Goal: Task Accomplishment & Management: Complete application form

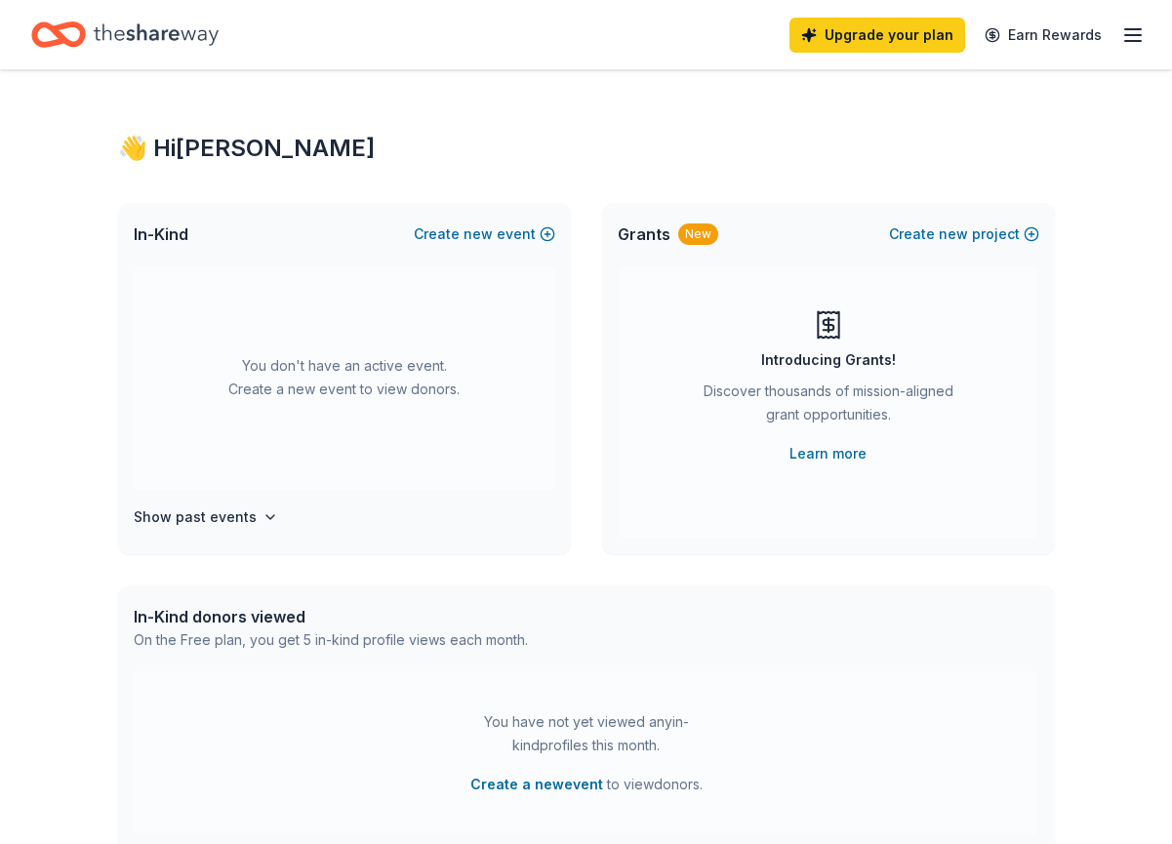
click at [1131, 35] on line "button" at bounding box center [1133, 35] width 16 height 0
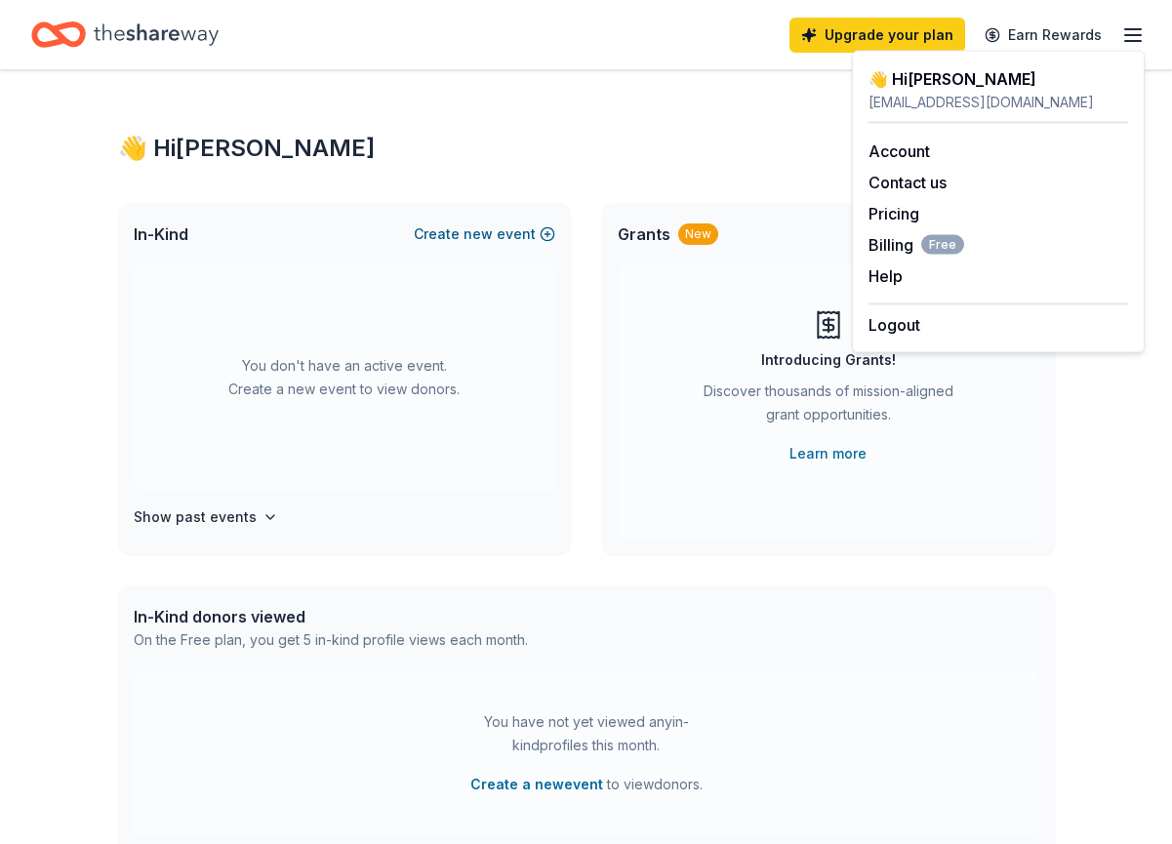
click at [486, 232] on span "new" at bounding box center [478, 233] width 29 height 23
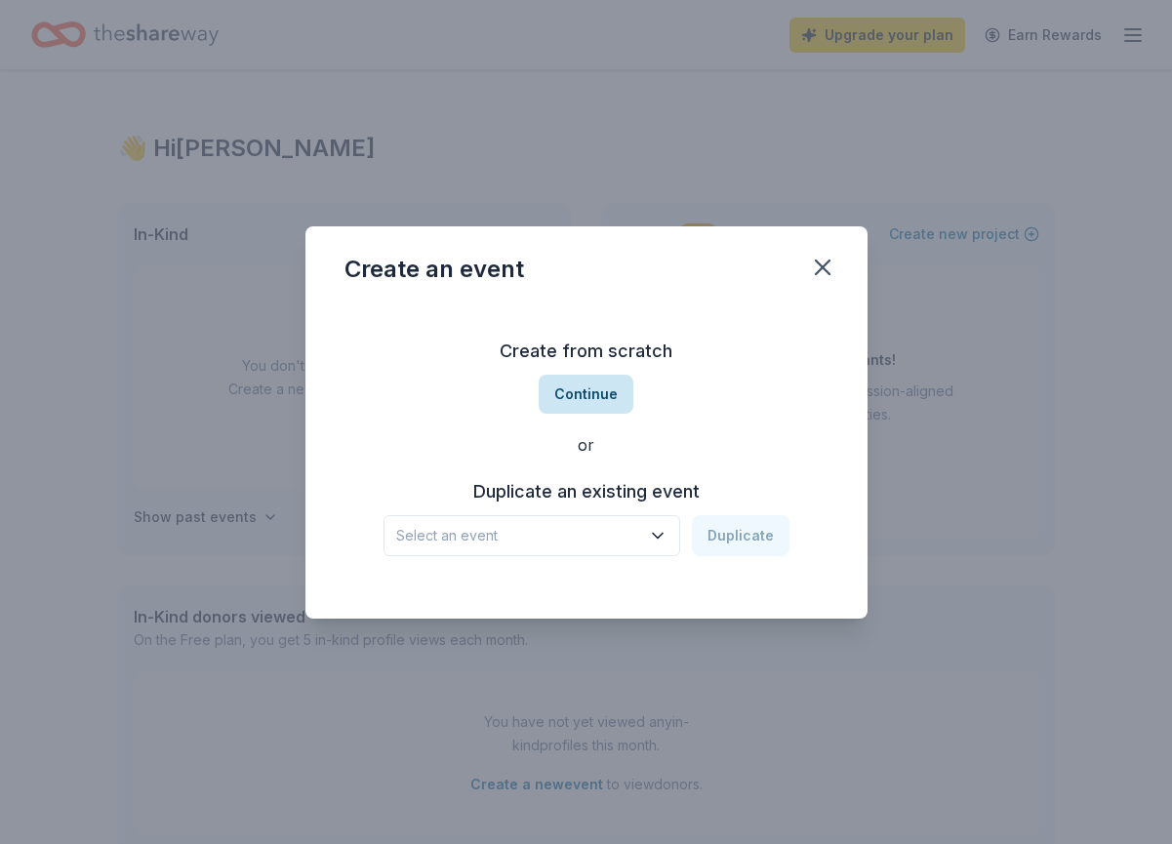
click at [583, 392] on button "Continue" at bounding box center [586, 394] width 95 height 39
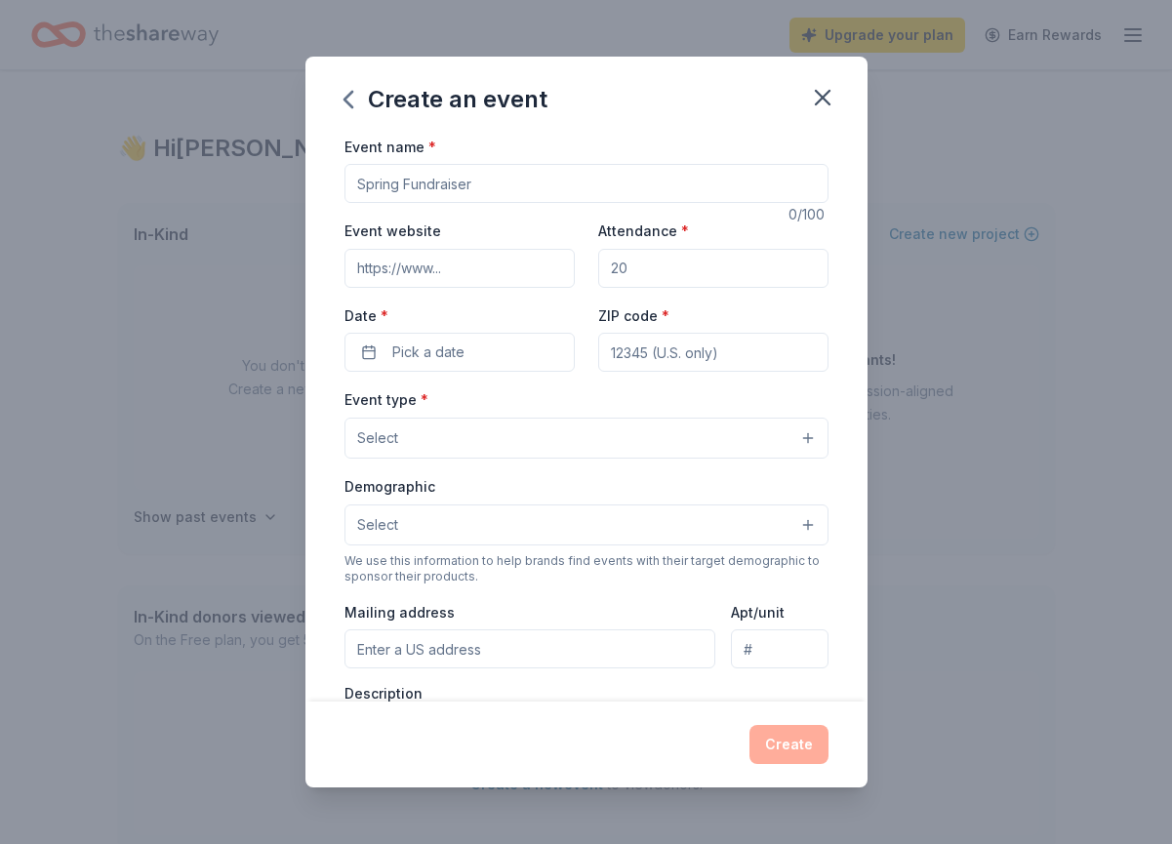
click at [493, 179] on input "Event name *" at bounding box center [586, 183] width 484 height 39
drag, startPoint x: 477, startPoint y: 182, endPoint x: 437, endPoint y: 182, distance: 40.0
click at [437, 182] on input "SONsational 2026 Gala" at bounding box center [586, 183] width 484 height 39
click at [355, 182] on input "SONsational Gala" at bounding box center [586, 183] width 484 height 39
type input "2026 SONsational Gala"
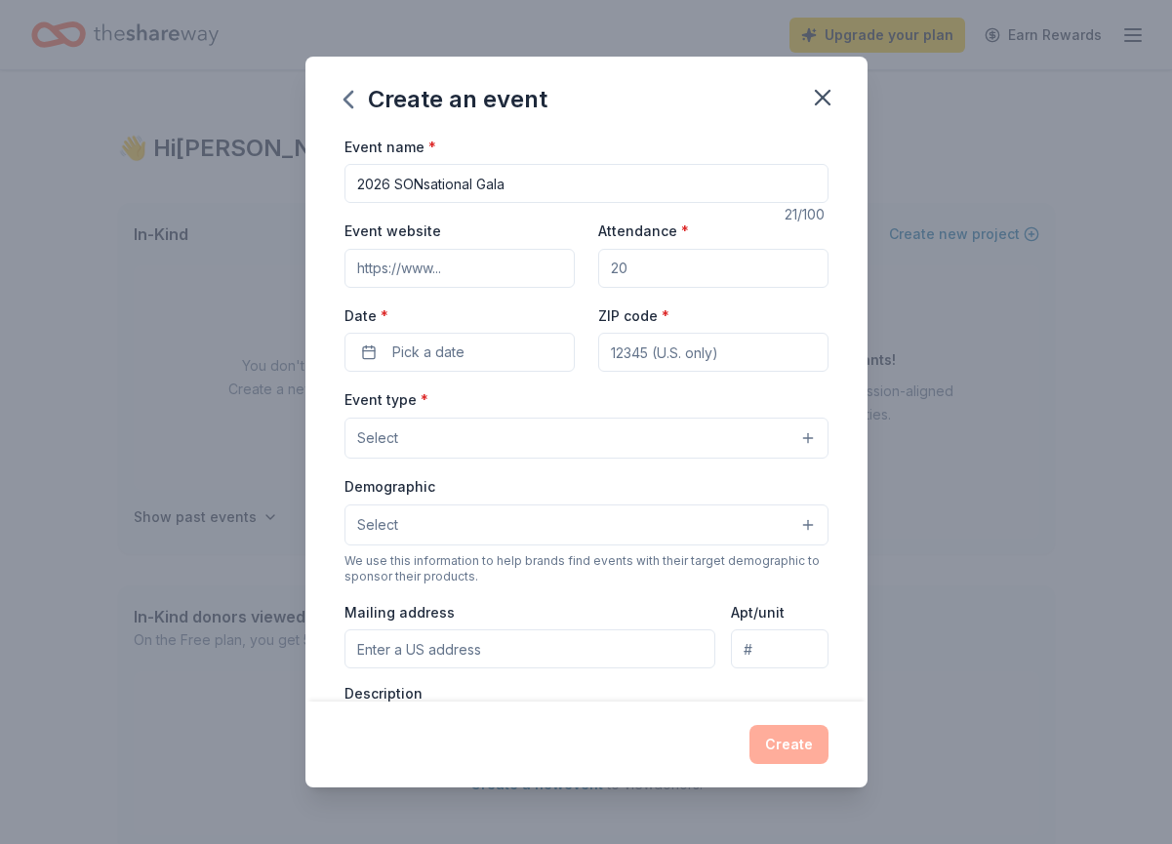
click at [381, 265] on input "Event website" at bounding box center [459, 268] width 230 height 39
click at [270, 286] on div "Create an event Event name * 2026 SONsational Gala 21 /100 Event website Attend…" at bounding box center [586, 422] width 1172 height 844
click at [665, 273] on input "Attendance *" at bounding box center [713, 268] width 230 height 39
click at [675, 268] on input "Attendance *" at bounding box center [713, 268] width 230 height 39
type input "200"
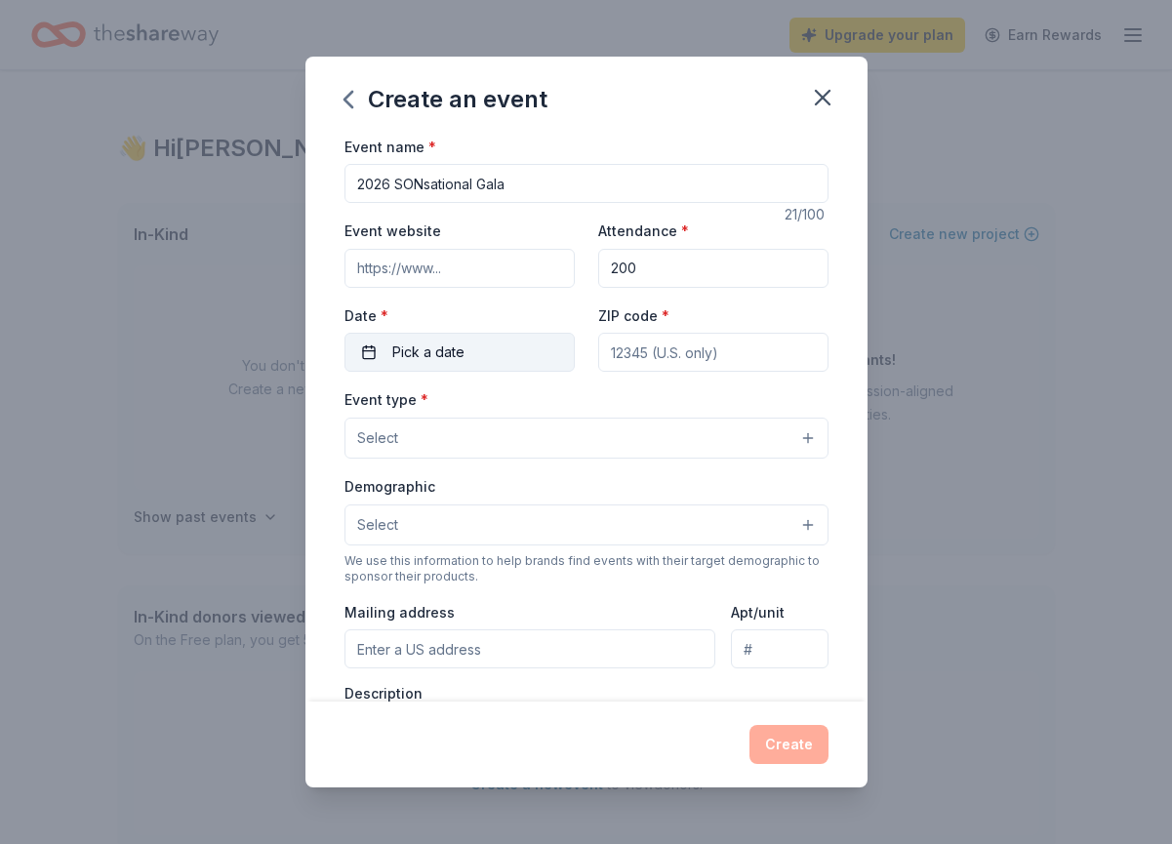
click at [467, 361] on button "Pick a date" at bounding box center [459, 352] width 230 height 39
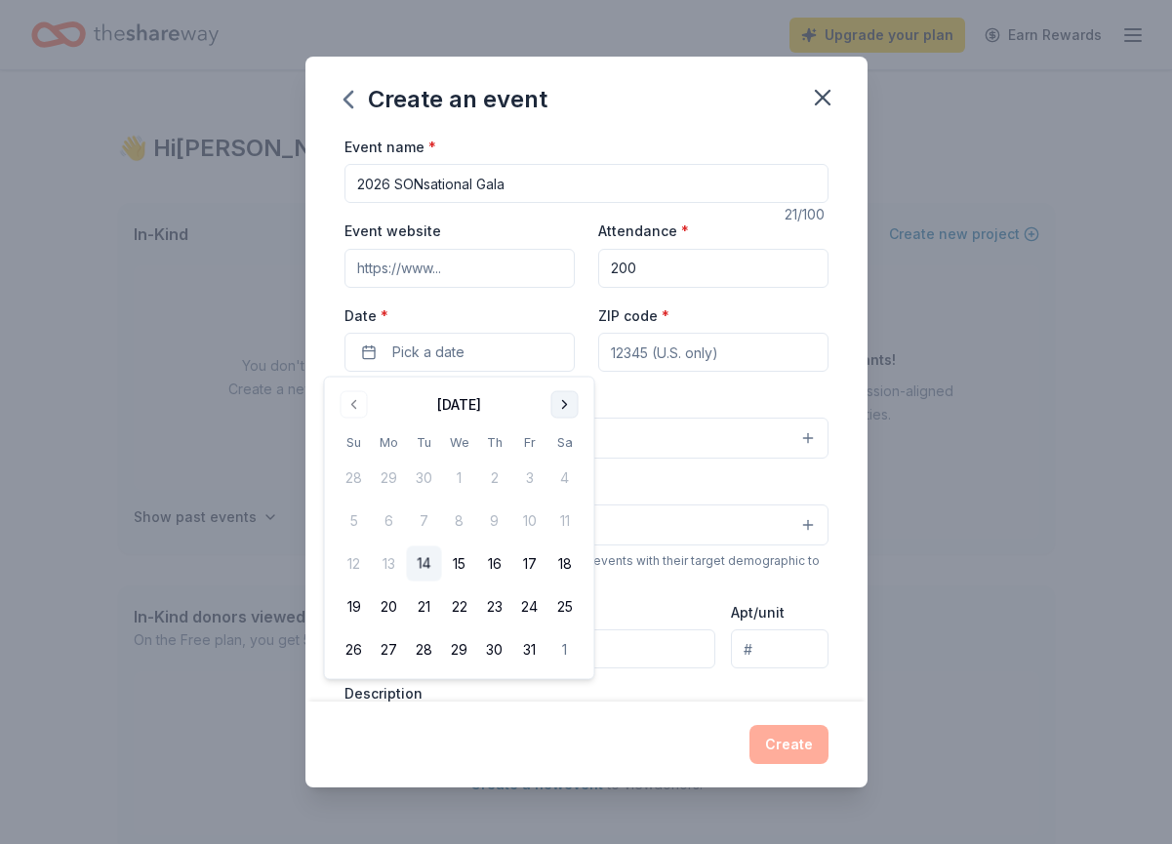
click at [568, 402] on button "Go to next month" at bounding box center [564, 404] width 27 height 27
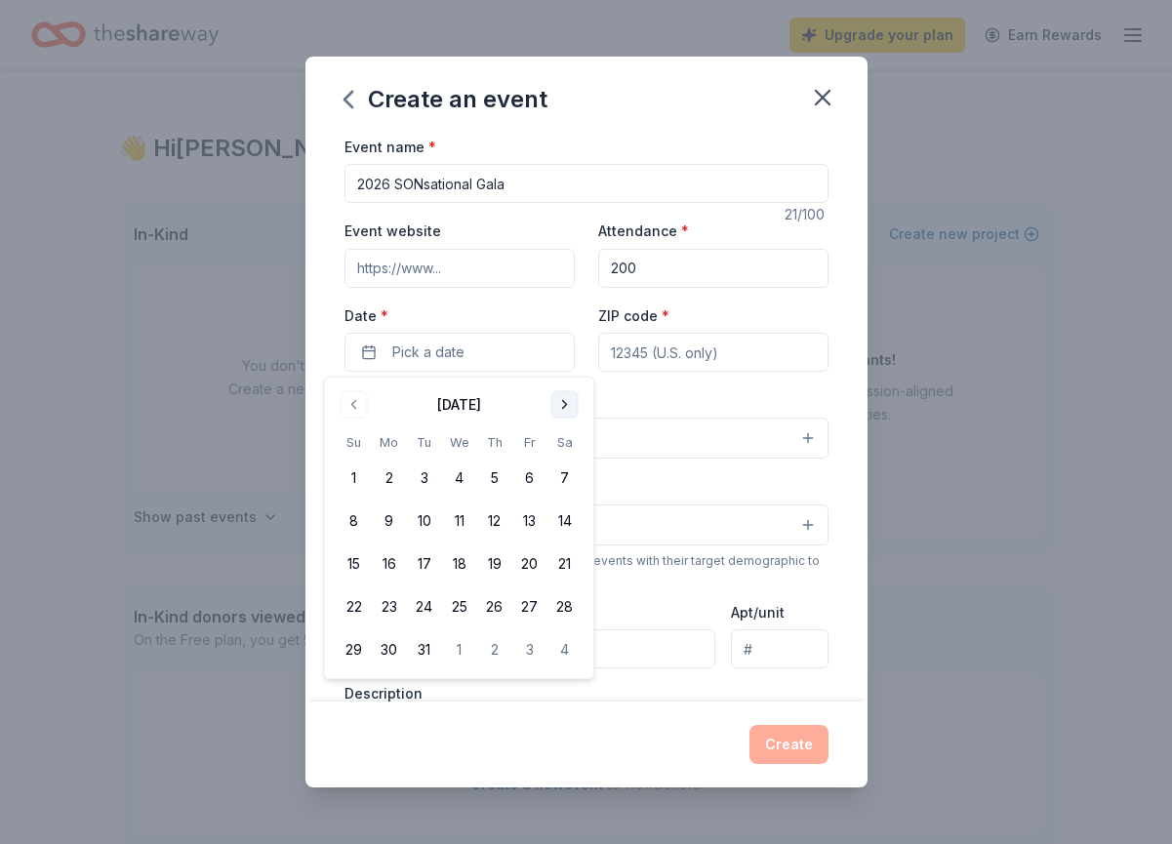
click at [568, 402] on button "Go to next month" at bounding box center [564, 404] width 27 height 27
click at [527, 557] on button "17" at bounding box center [529, 563] width 35 height 35
click at [667, 366] on input "ZIP code *" at bounding box center [713, 352] width 230 height 39
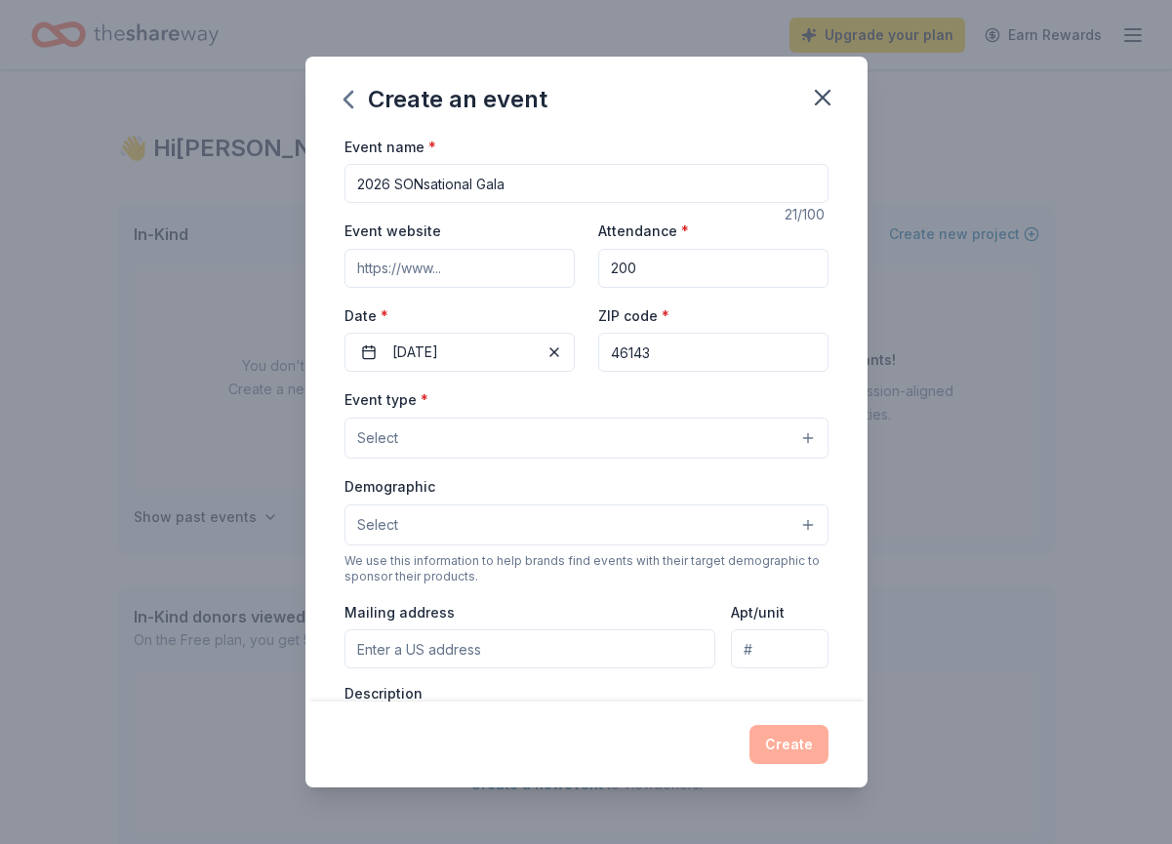
type input "46143"
click at [606, 444] on button "Select" at bounding box center [586, 438] width 484 height 41
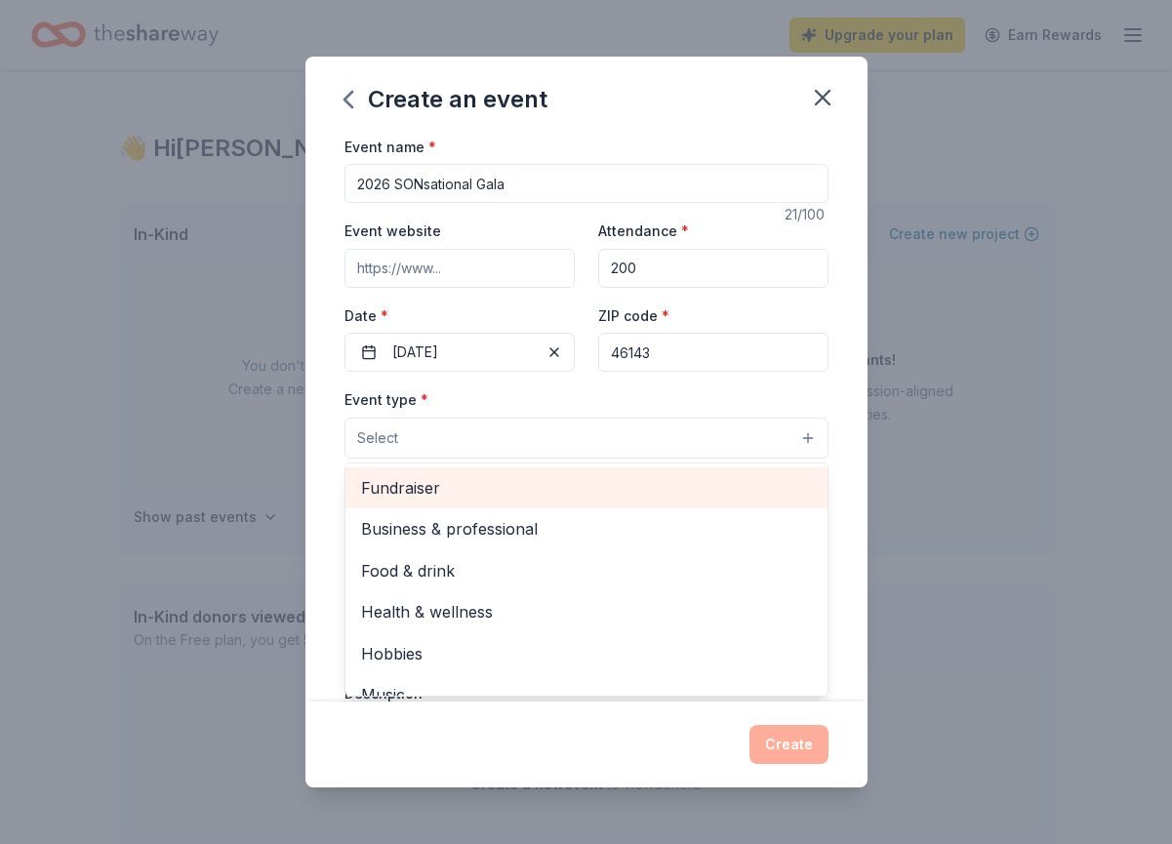
click at [417, 487] on span "Fundraiser" at bounding box center [586, 487] width 451 height 25
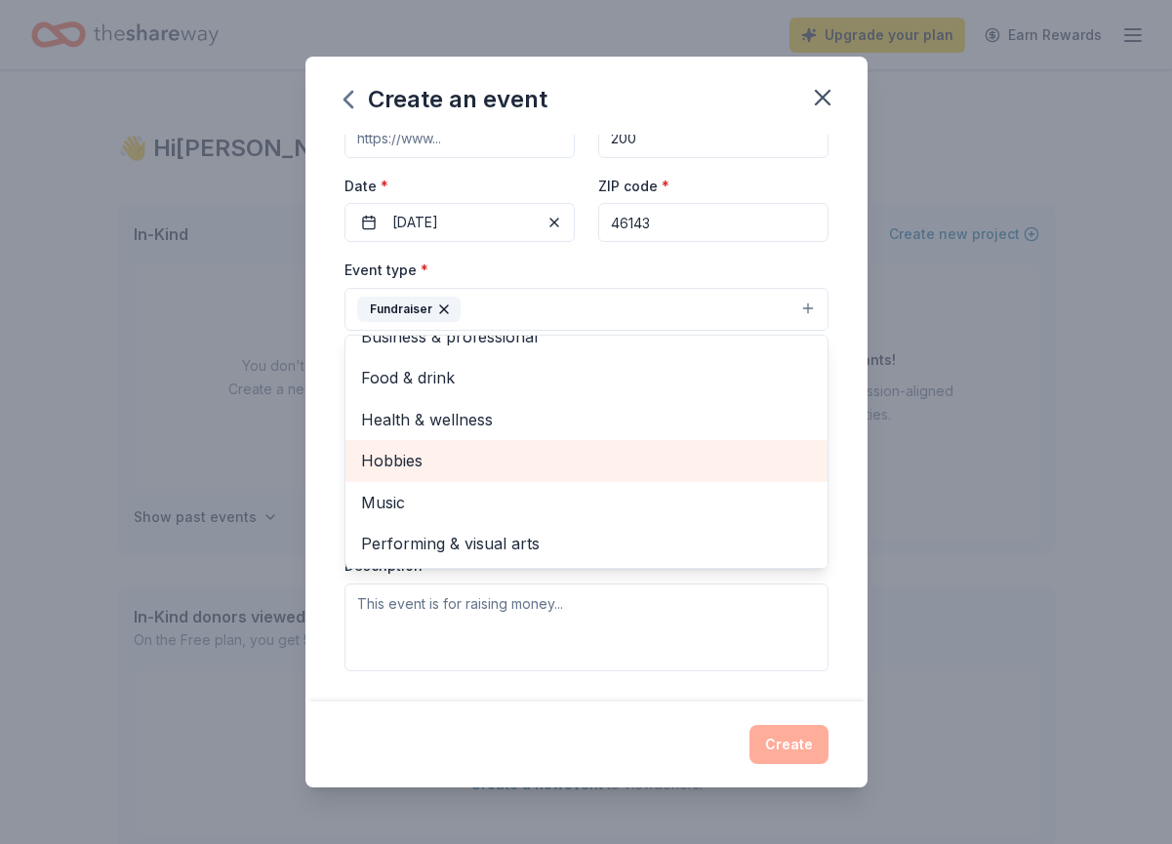
scroll to position [167, 0]
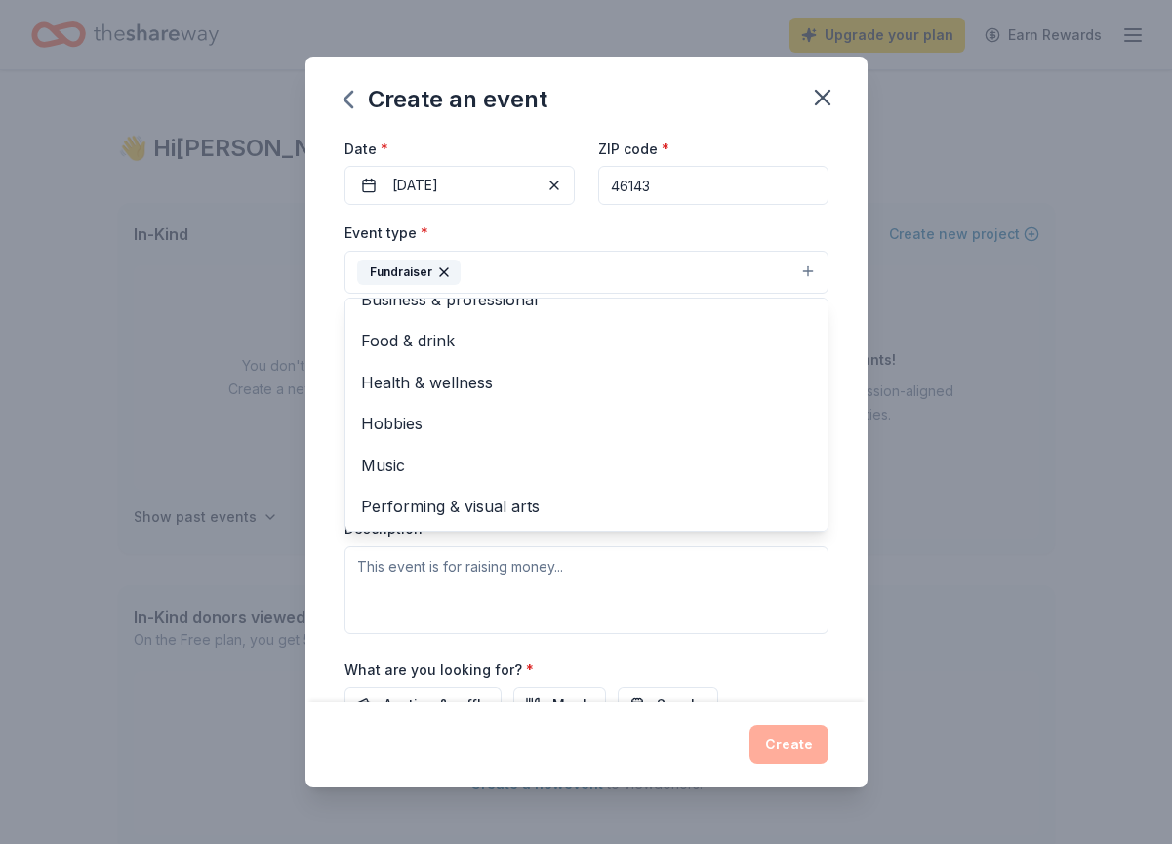
click at [336, 578] on div "Event name * 2026 SONsational Gala 21 /100 Event website Attendance * 200 Date …" at bounding box center [586, 419] width 562 height 568
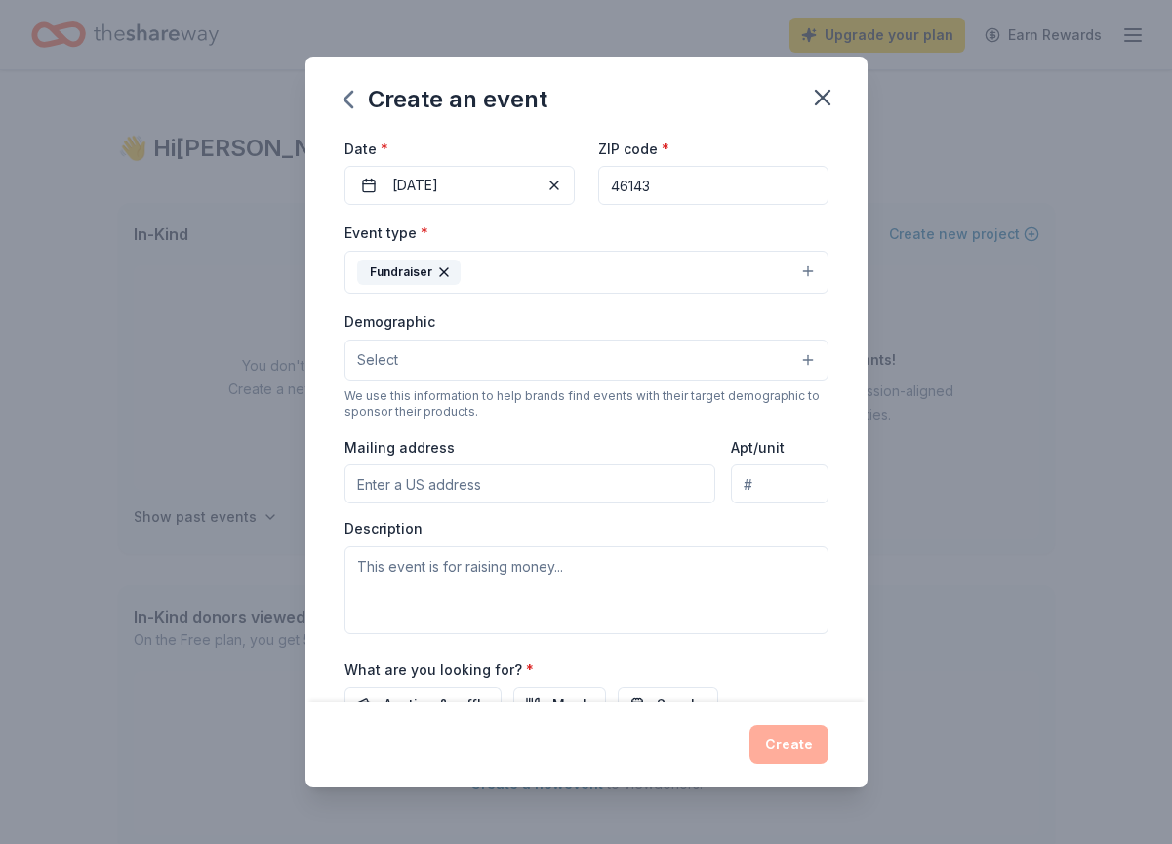
click at [448, 364] on button "Select" at bounding box center [586, 360] width 484 height 41
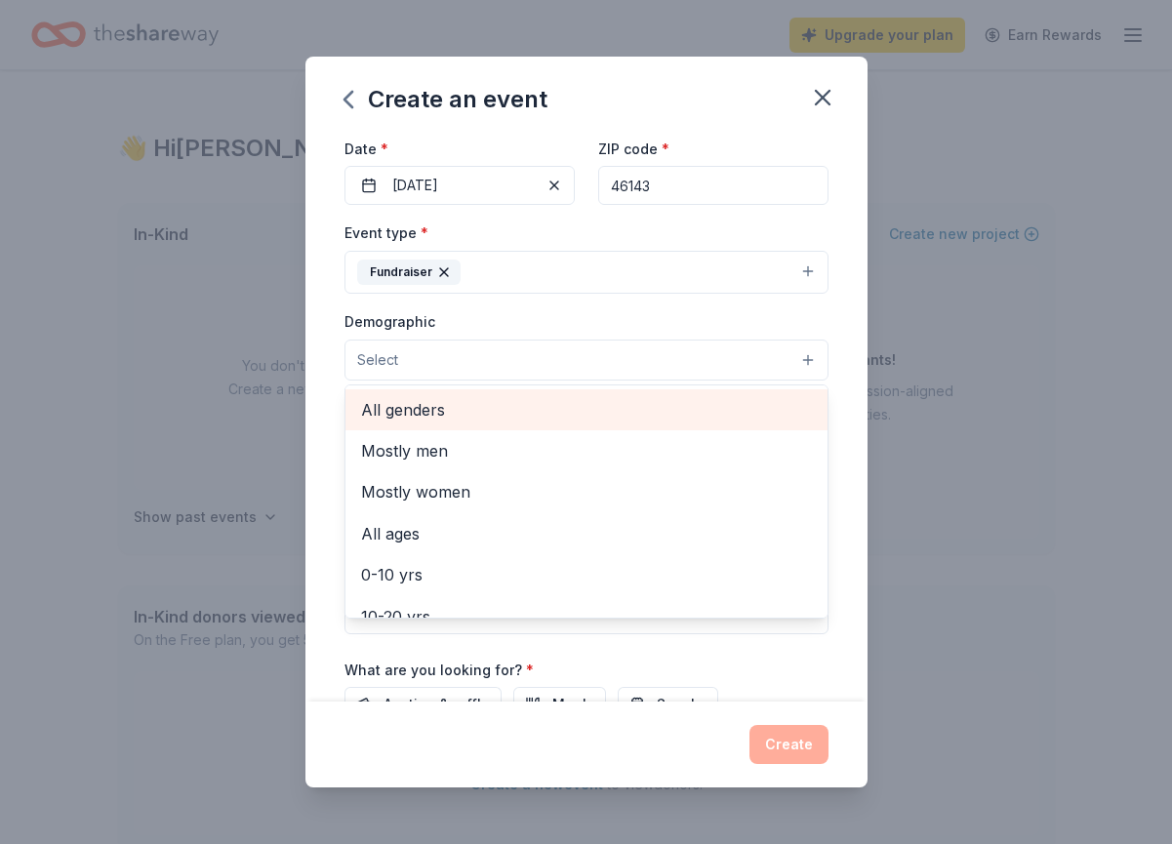
click at [438, 404] on span "All genders" at bounding box center [586, 409] width 451 height 25
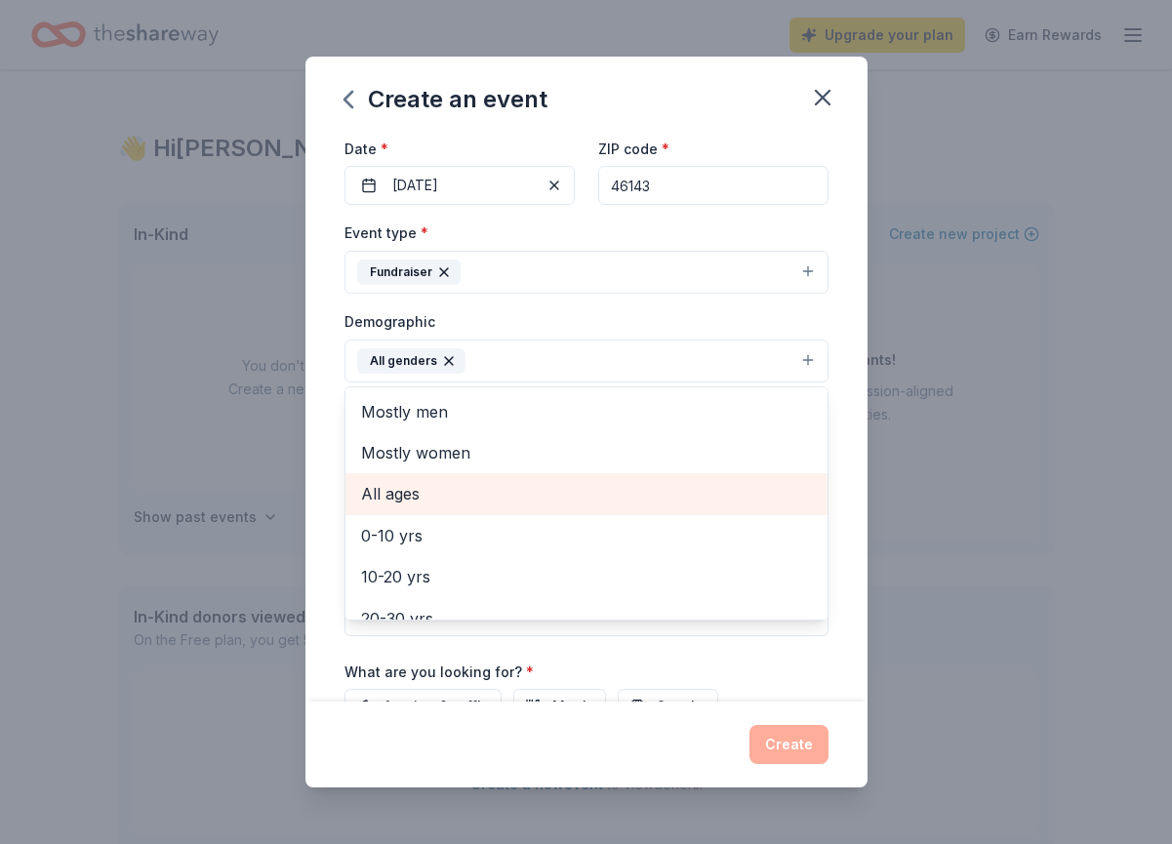
click at [416, 500] on span "All ages" at bounding box center [586, 493] width 451 height 25
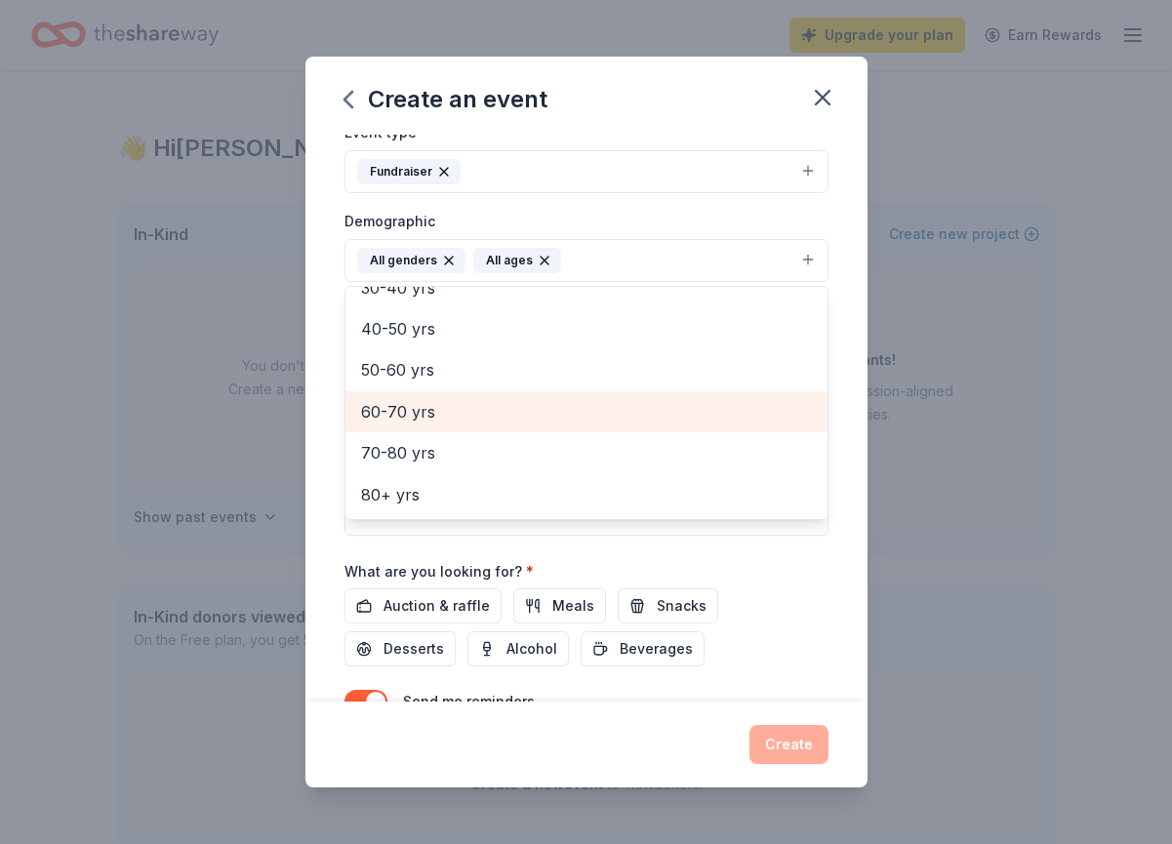
scroll to position [283, 0]
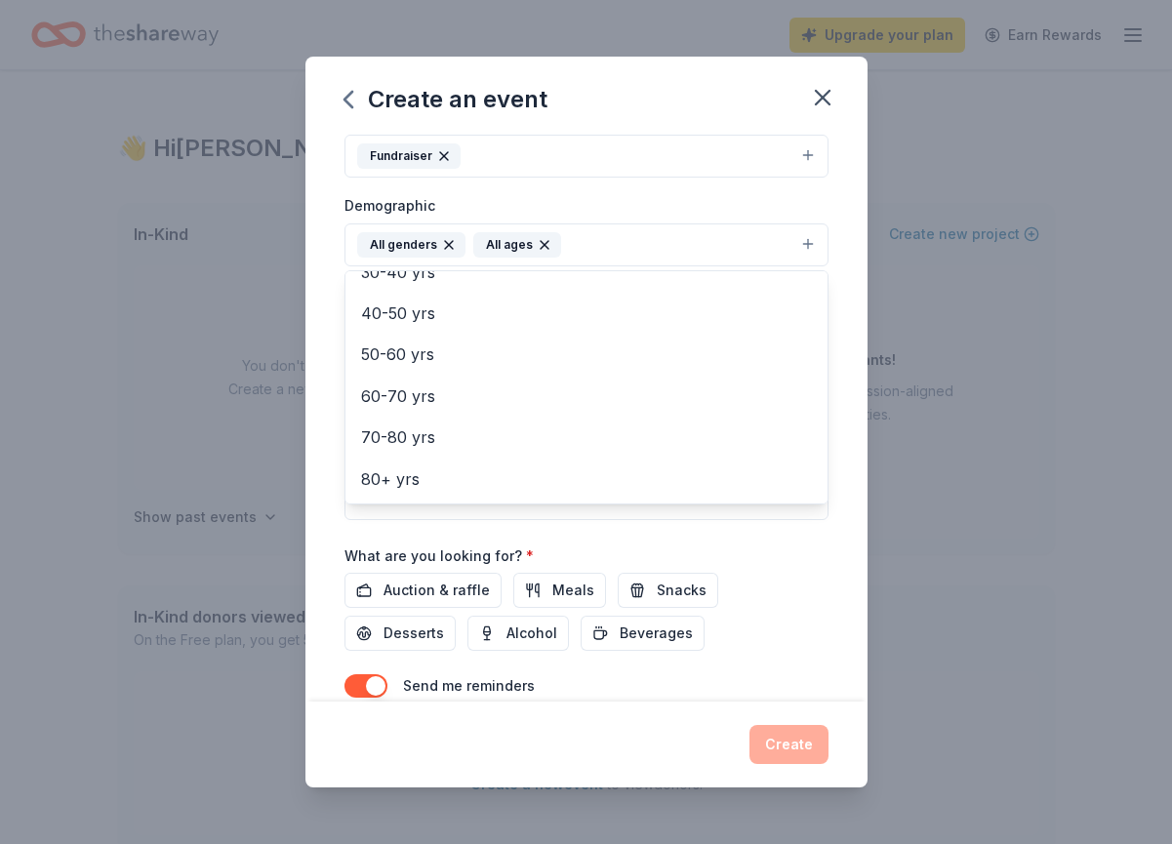
click at [316, 393] on div "Event name * 2026 SONsational Gala 21 /100 Event website Attendance * 200 Date …" at bounding box center [586, 419] width 562 height 568
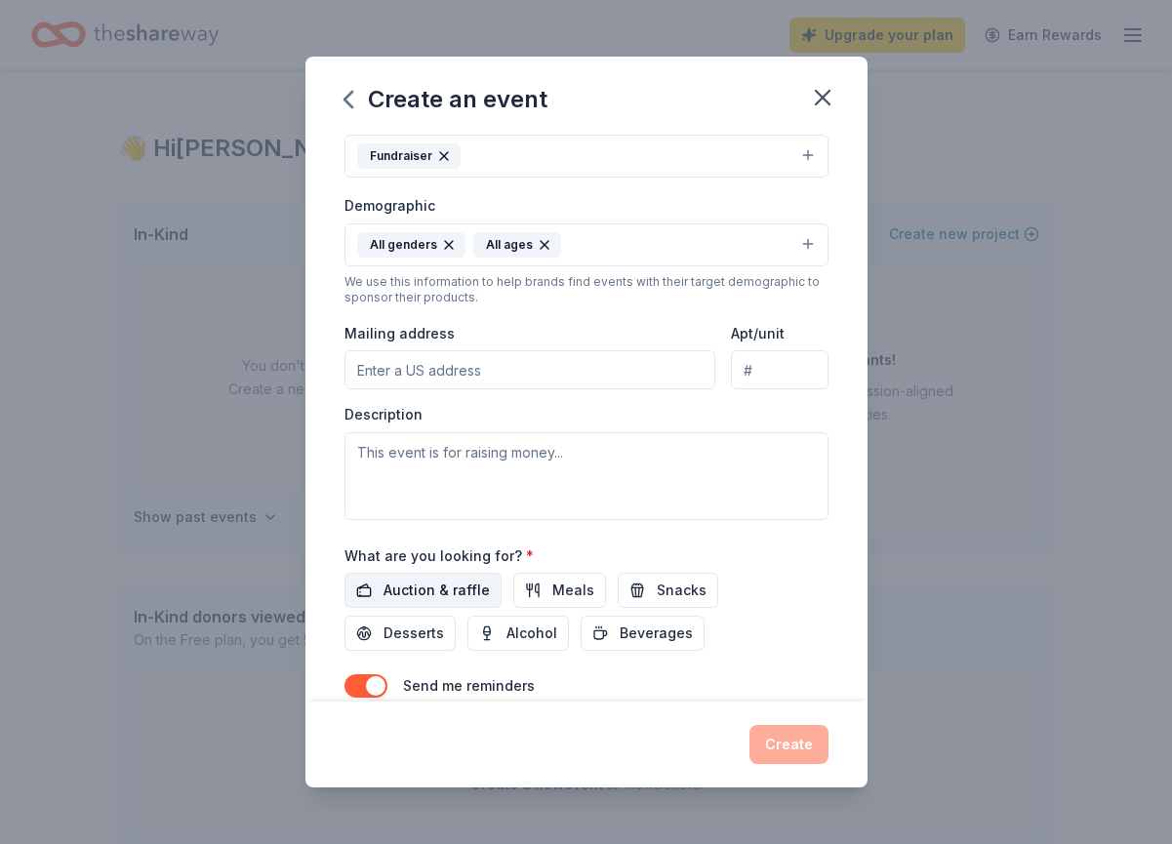
click at [437, 590] on span "Auction & raffle" at bounding box center [436, 590] width 106 height 23
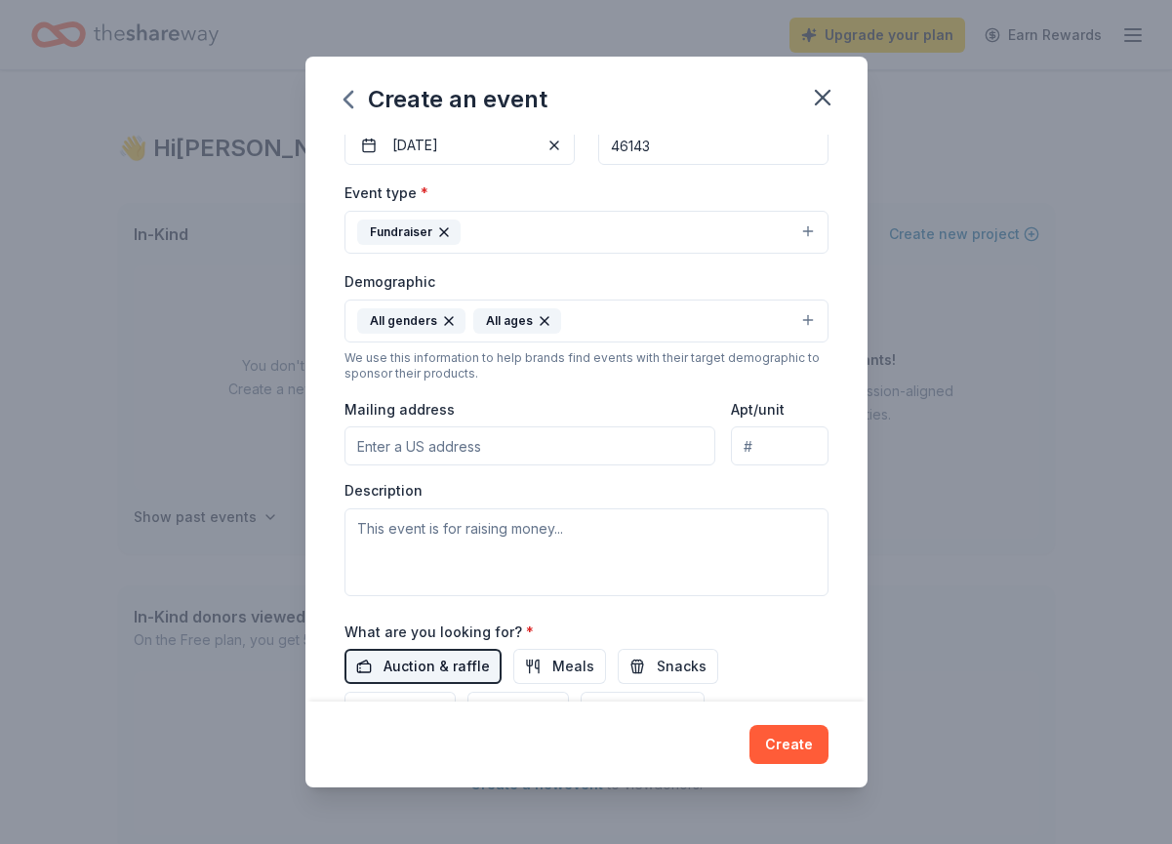
scroll to position [196, 0]
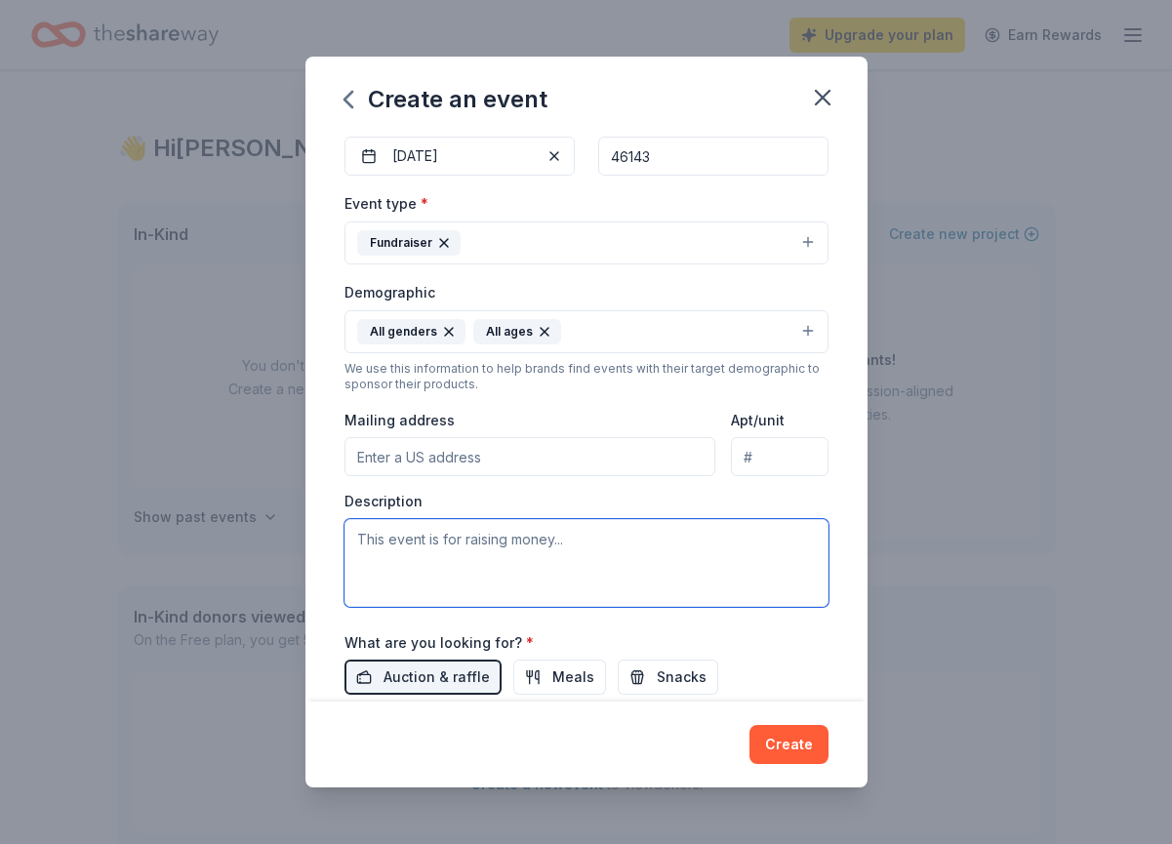
click at [424, 546] on textarea at bounding box center [586, 563] width 484 height 88
paste textarea "The gala will be held at [GEOGRAPHIC_DATA] at [GEOGRAPHIC_DATA] on [DATE]. Over…"
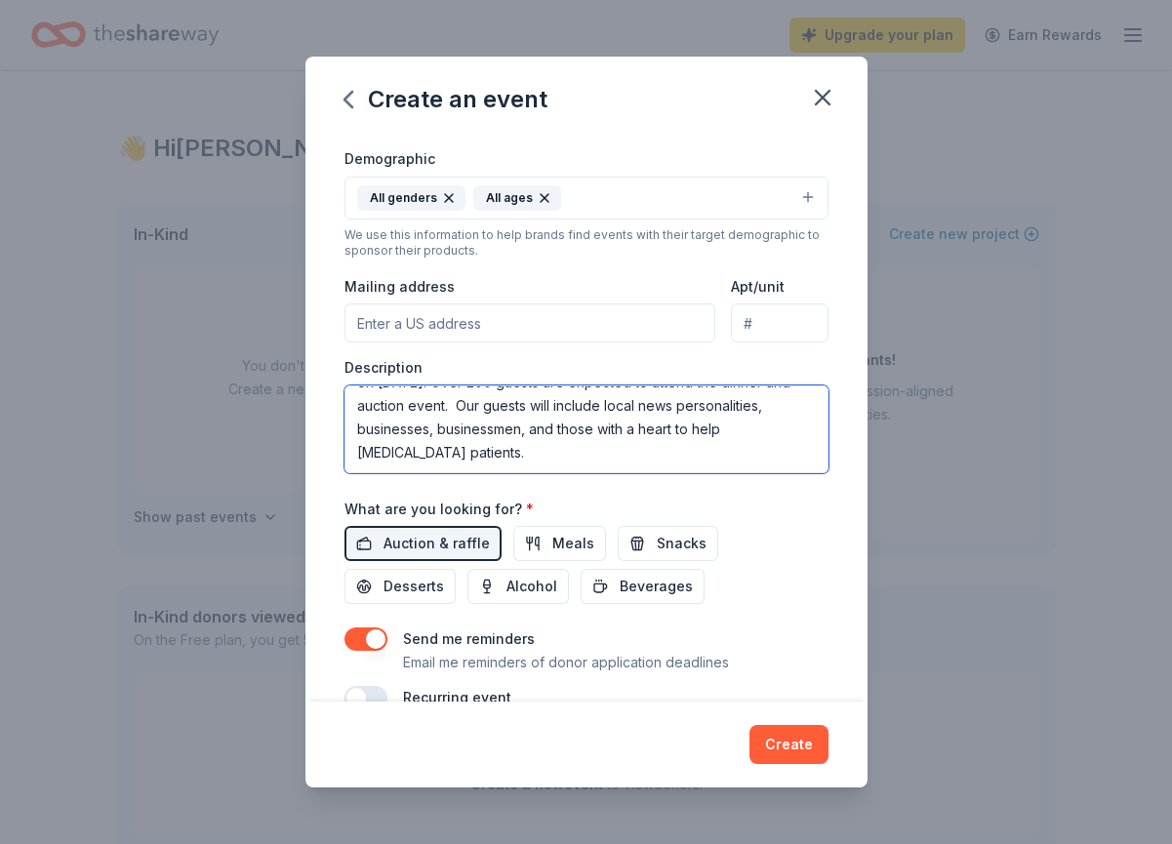
scroll to position [369, 0]
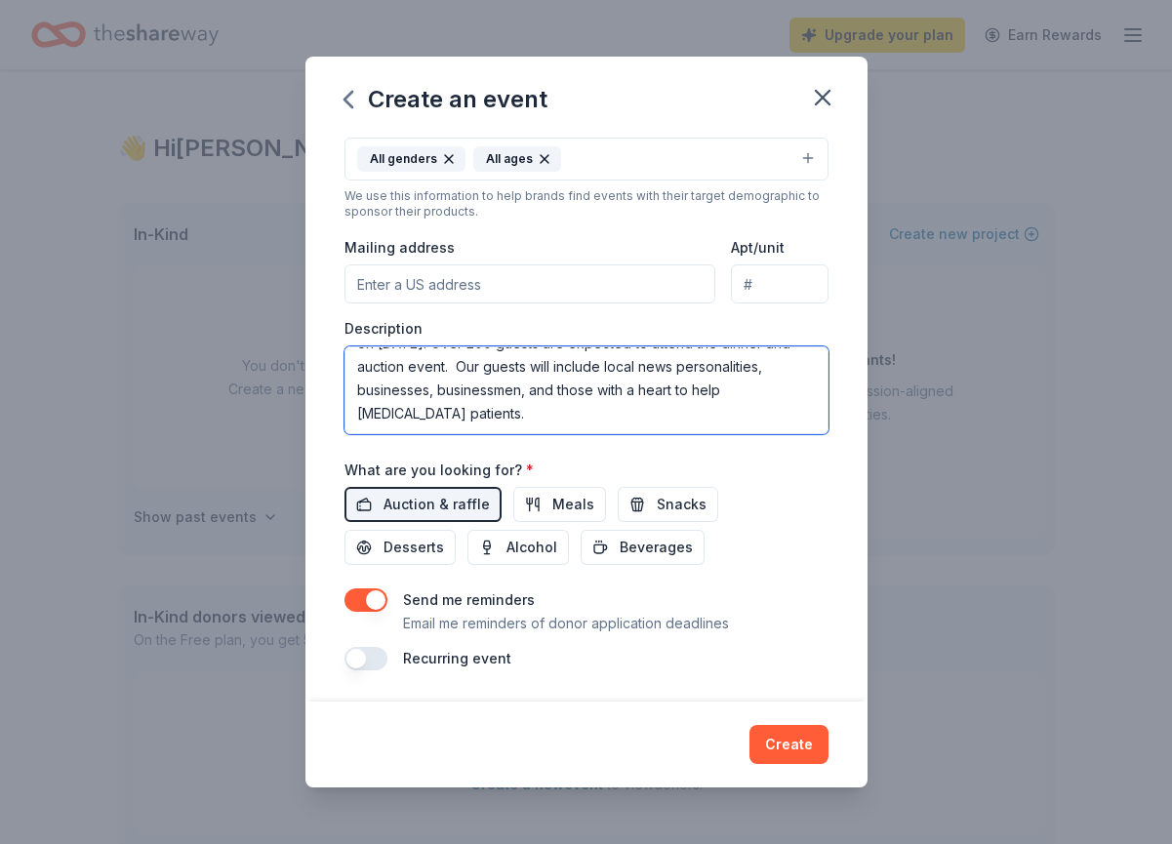
type textarea "The gala will be held at [GEOGRAPHIC_DATA] at [GEOGRAPHIC_DATA] on [DATE]. Over…"
click at [360, 591] on button "button" at bounding box center [365, 599] width 43 height 23
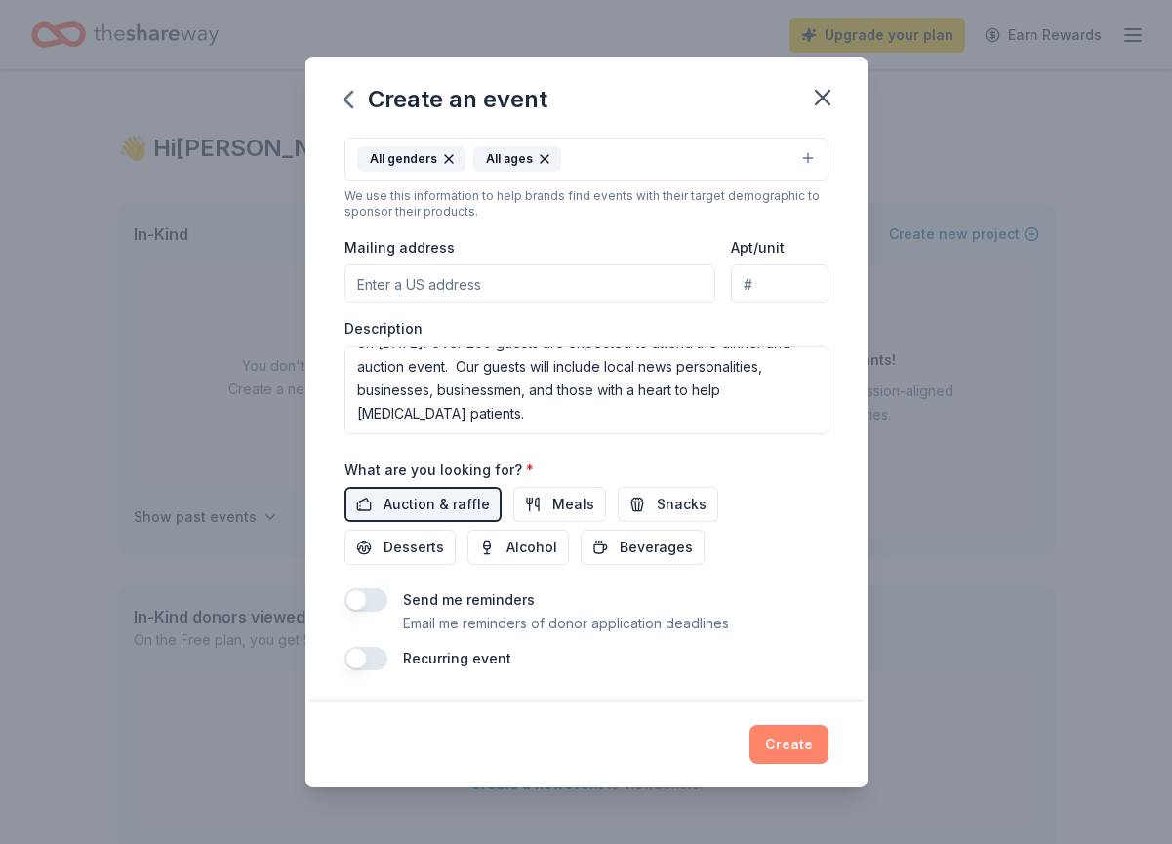
click at [781, 743] on button "Create" at bounding box center [788, 744] width 79 height 39
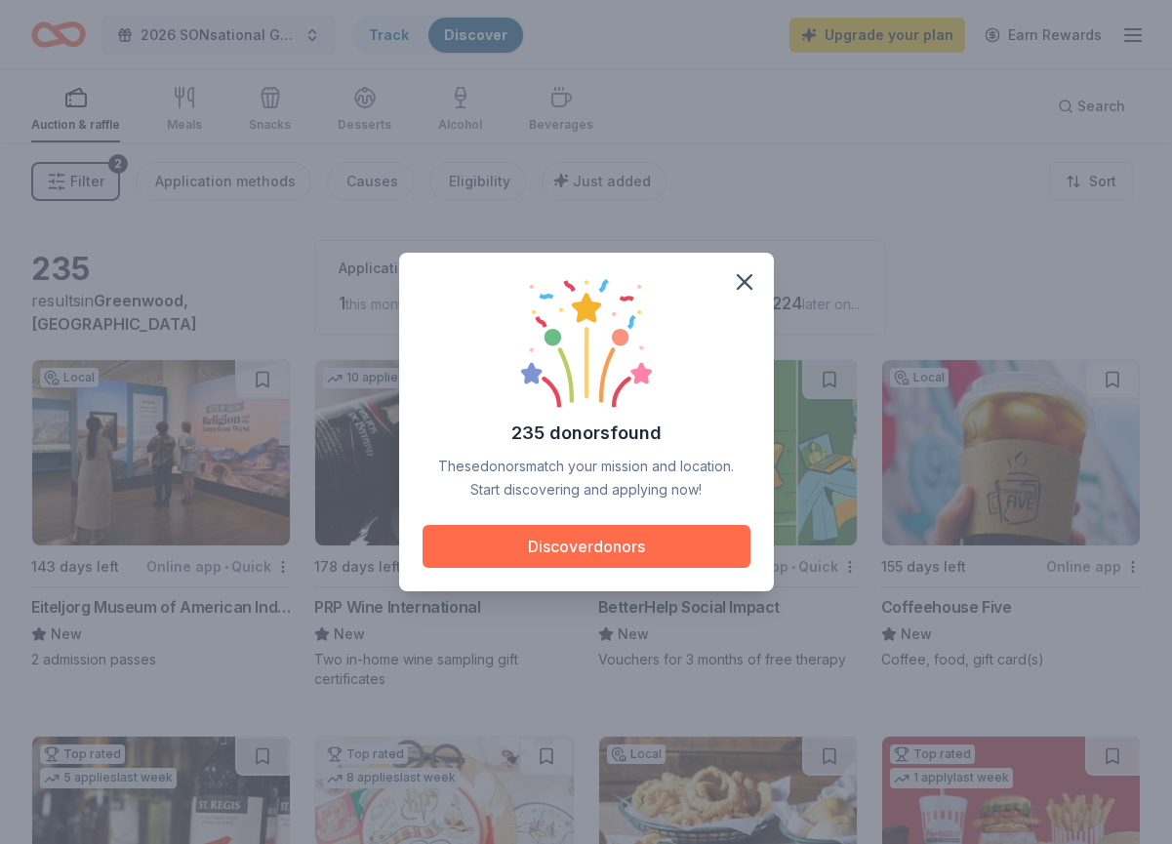
click at [658, 546] on button "Discover donors" at bounding box center [587, 546] width 328 height 43
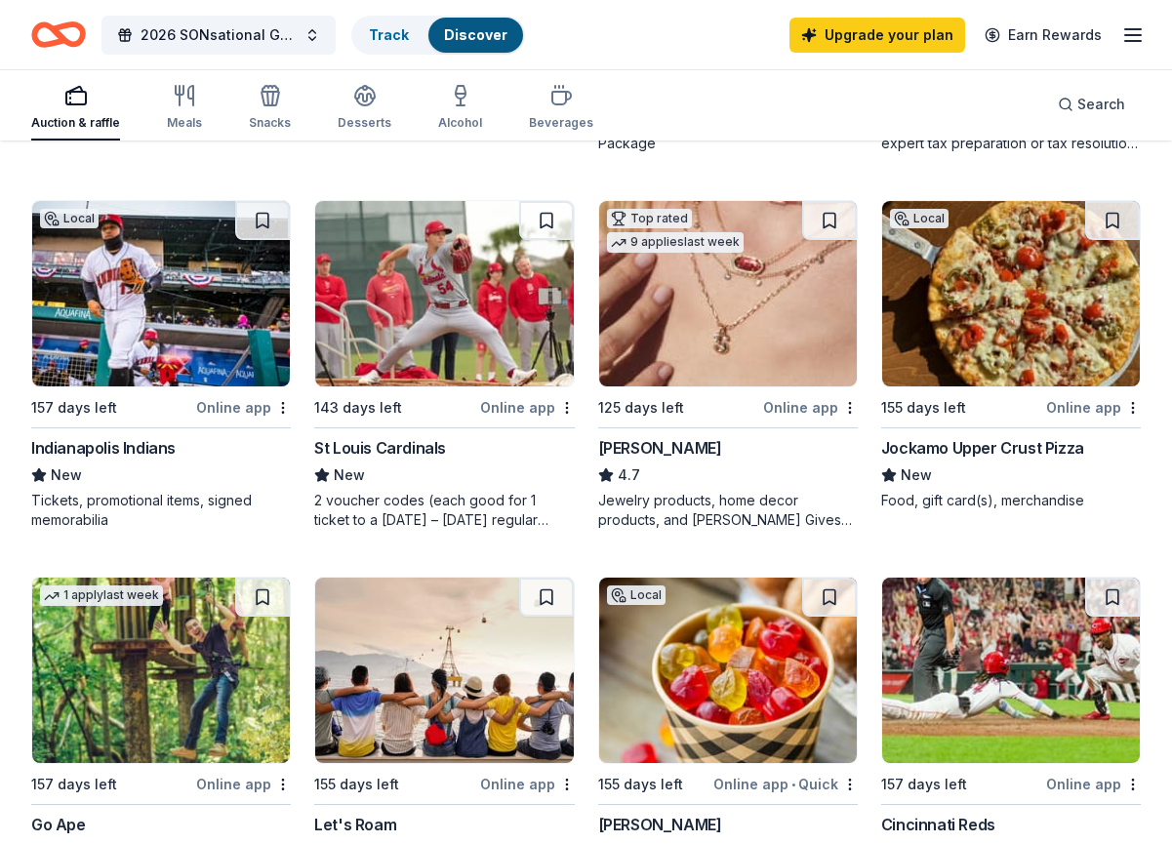
scroll to position [1293, 0]
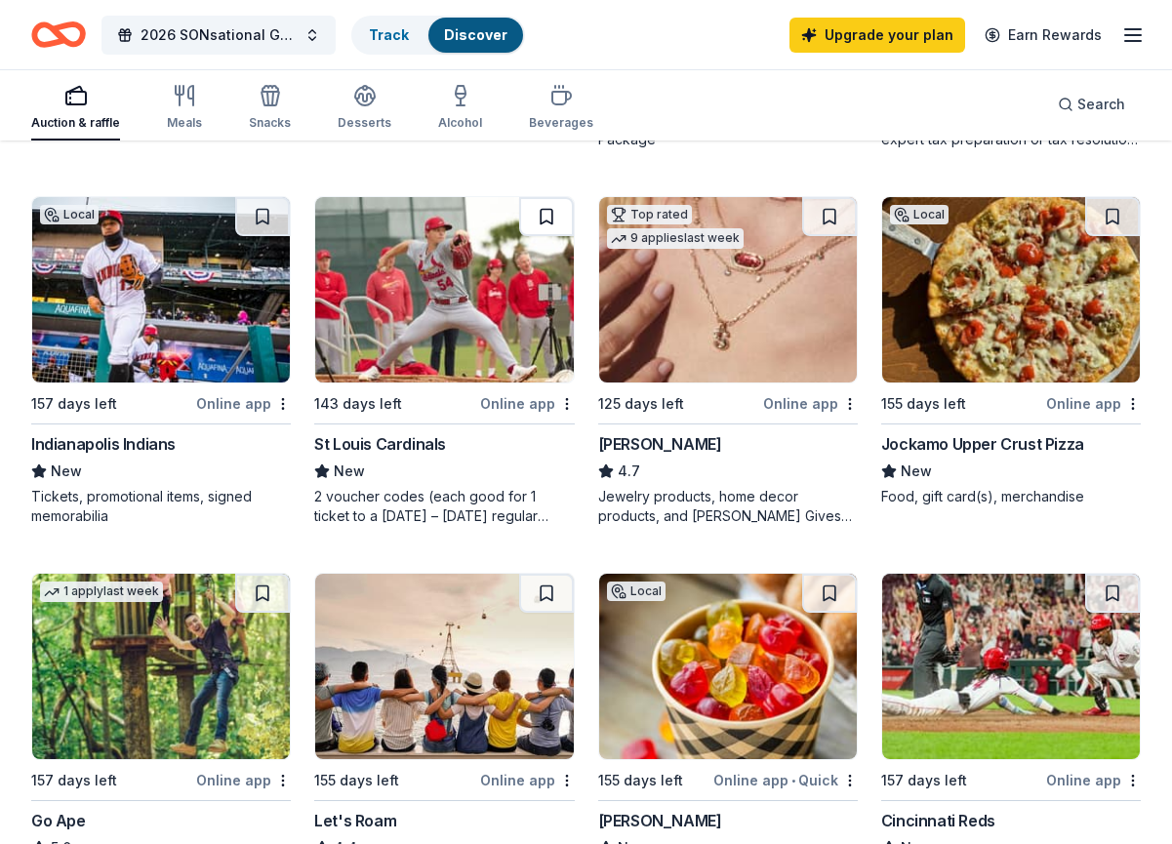
click at [538, 220] on button at bounding box center [546, 216] width 55 height 39
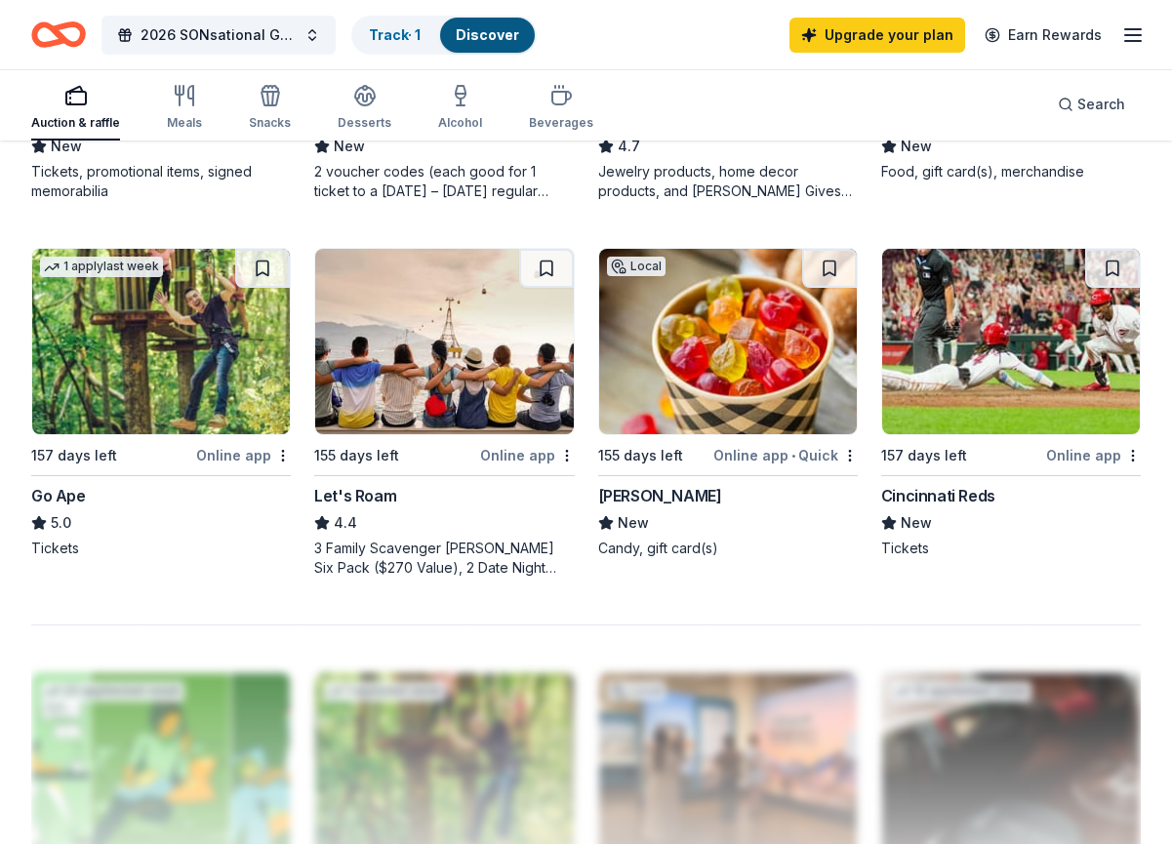
scroll to position [1622, 0]
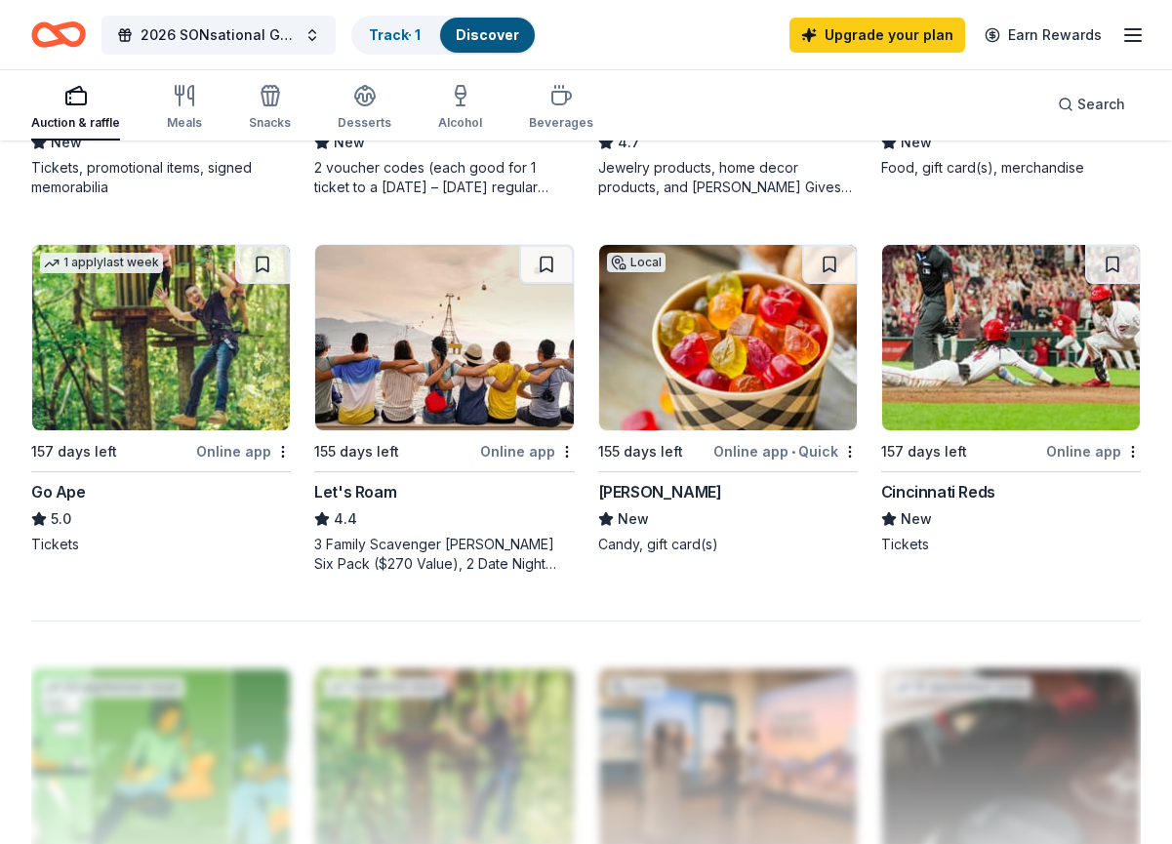
click at [762, 343] on img at bounding box center [728, 337] width 258 height 185
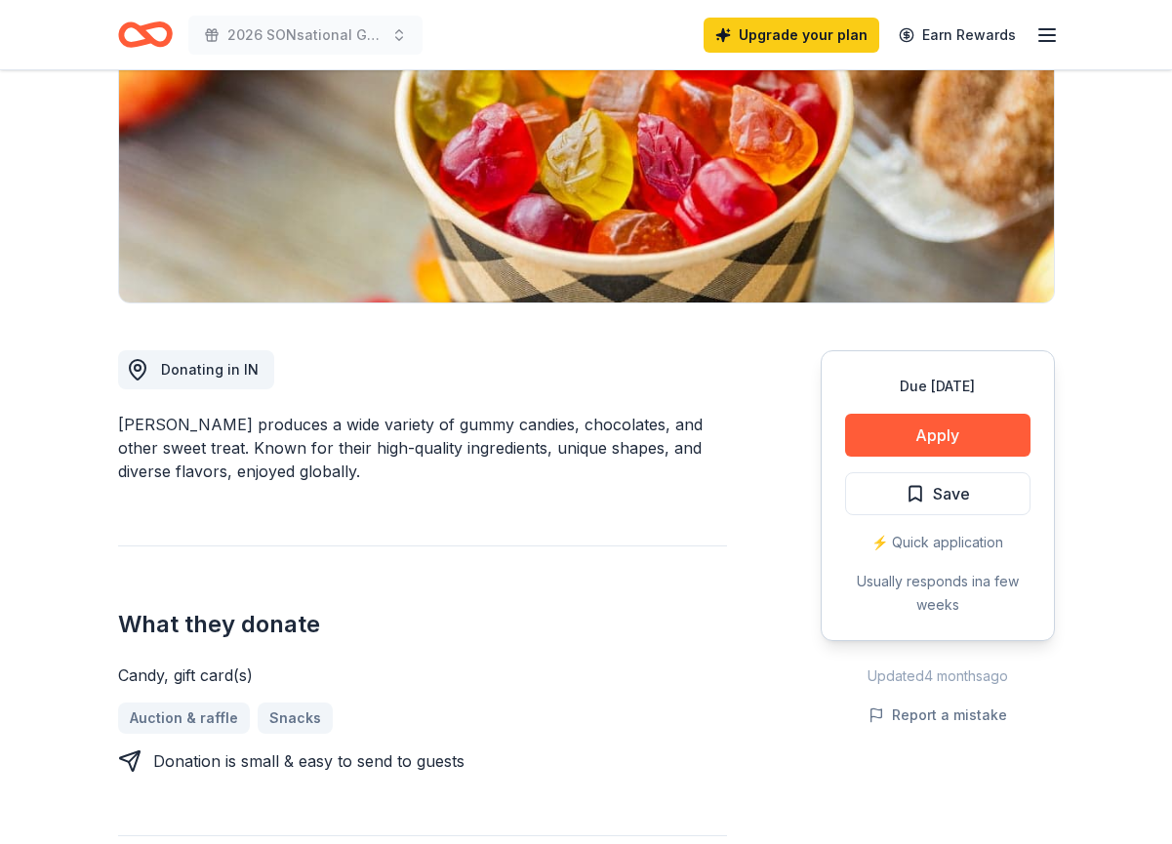
scroll to position [311, 0]
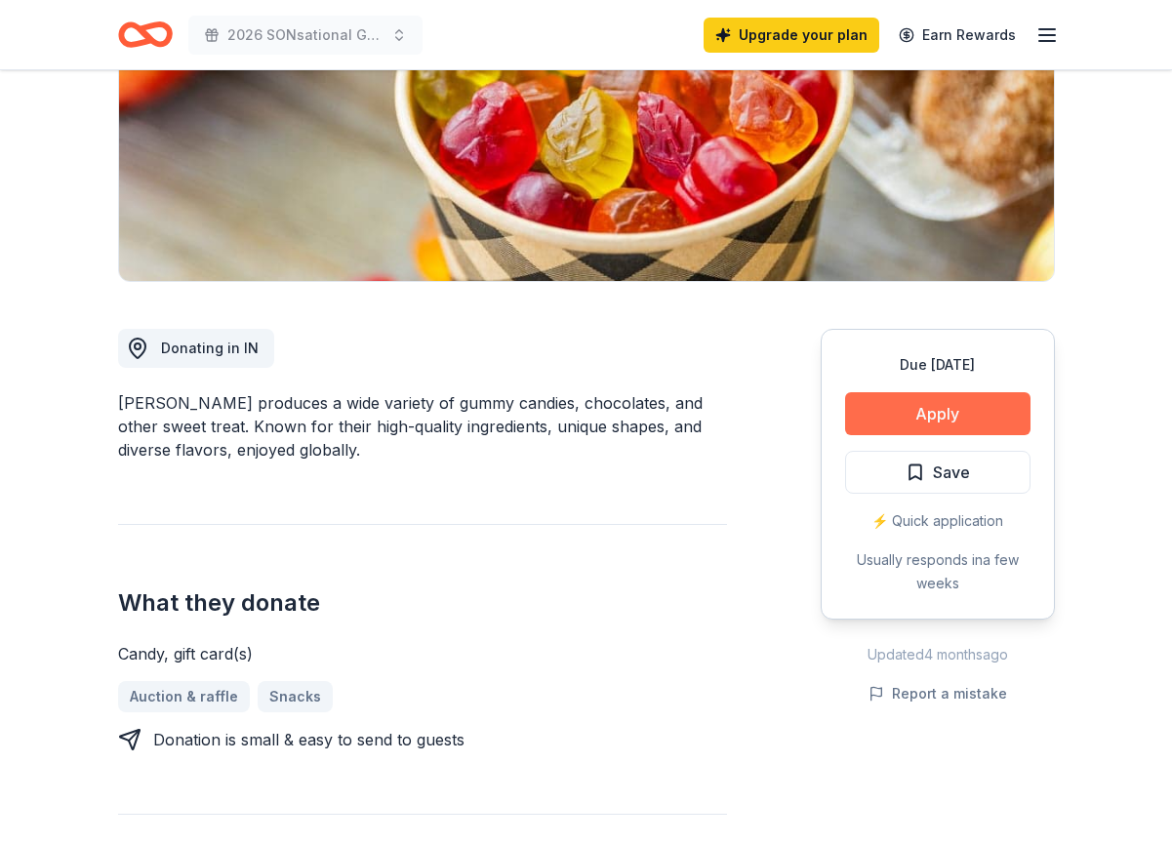
click at [968, 427] on button "Apply" at bounding box center [937, 413] width 185 height 43
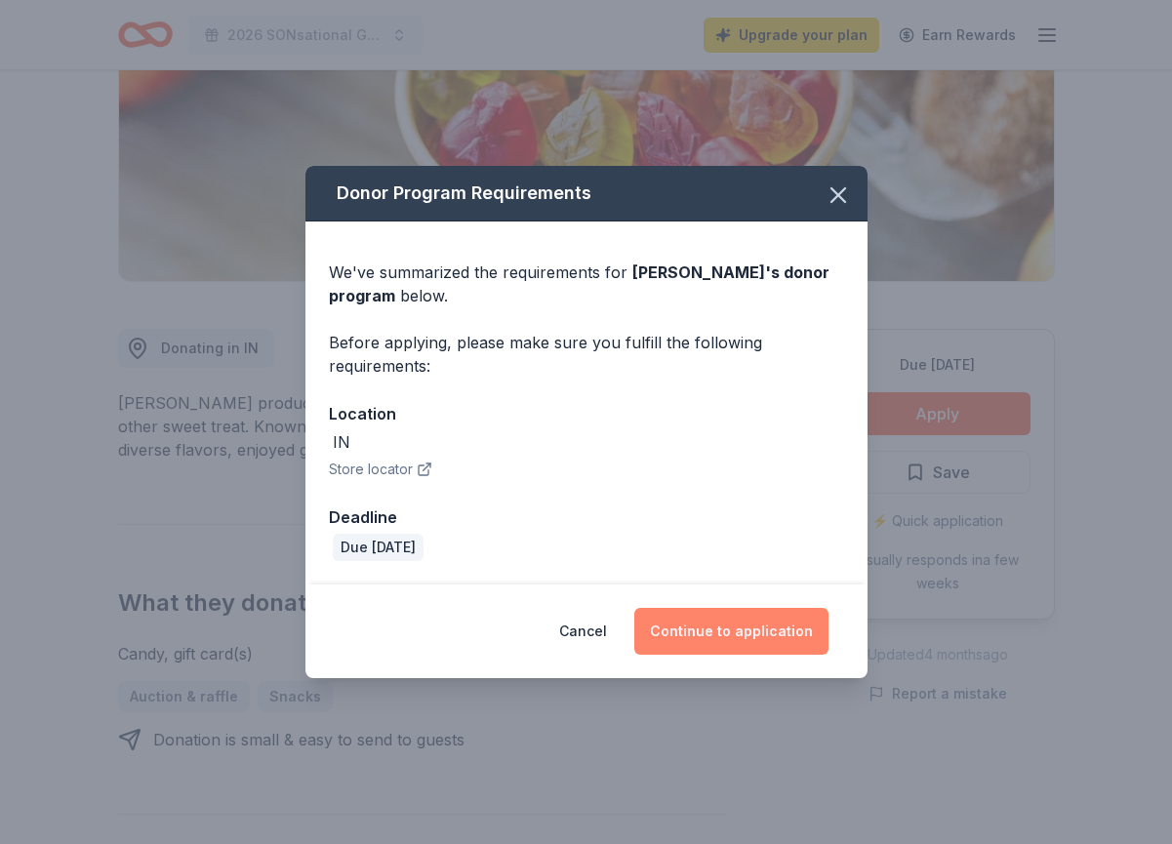
click at [736, 632] on button "Continue to application" at bounding box center [731, 631] width 194 height 47
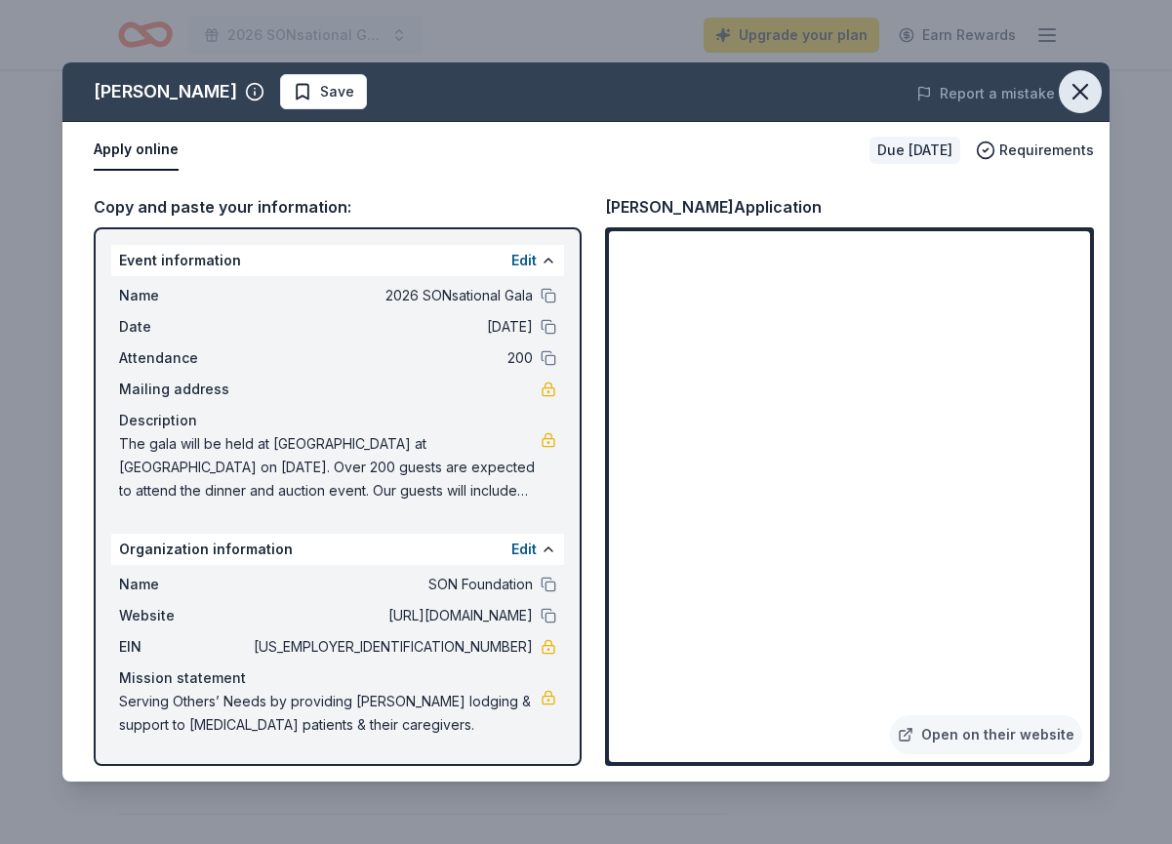
click at [1073, 94] on icon "button" at bounding box center [1080, 91] width 27 height 27
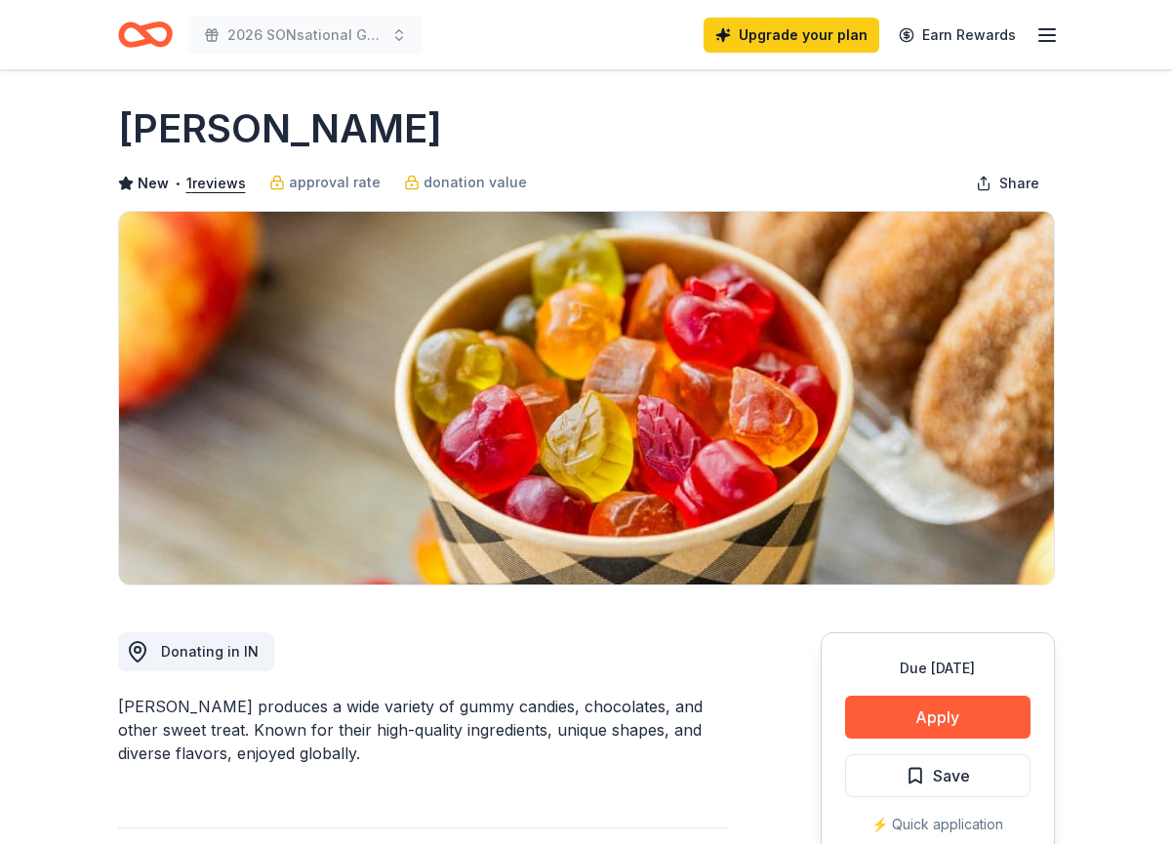
scroll to position [0, 0]
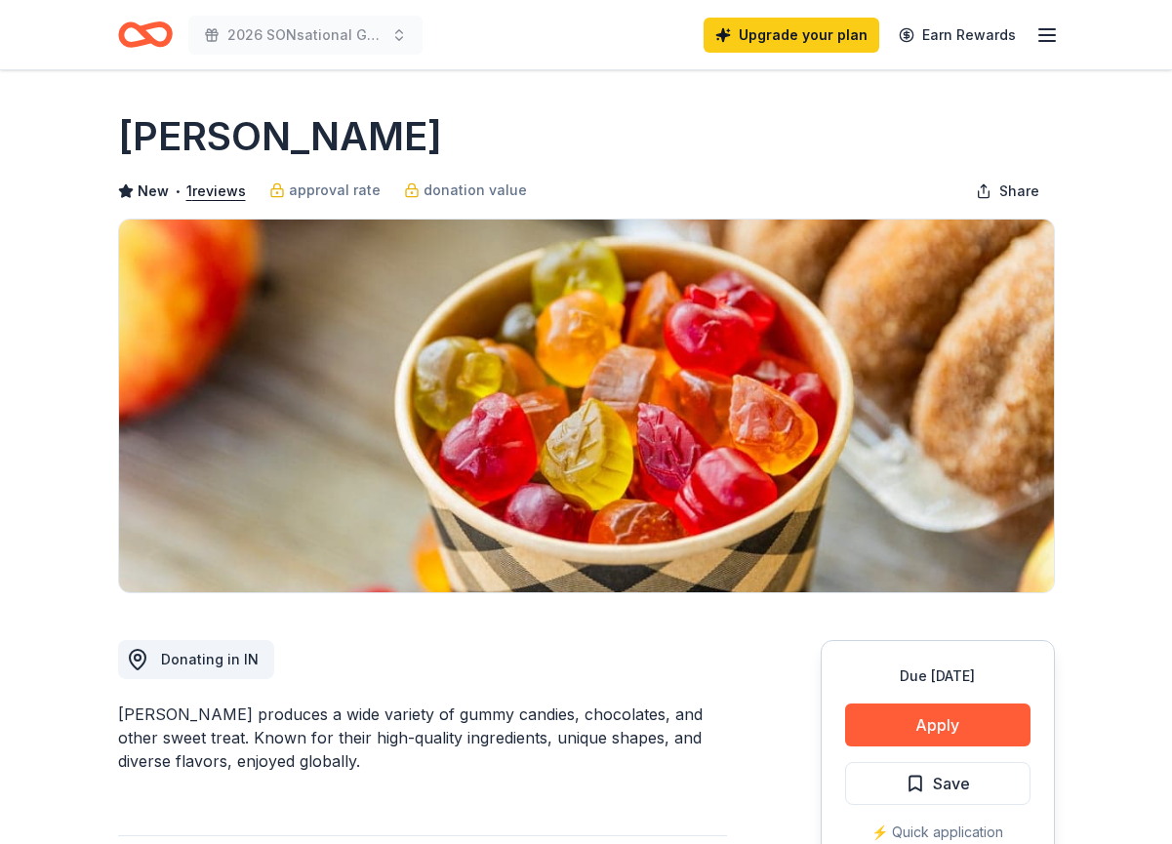
click at [1047, 33] on icon "button" at bounding box center [1046, 34] width 23 height 23
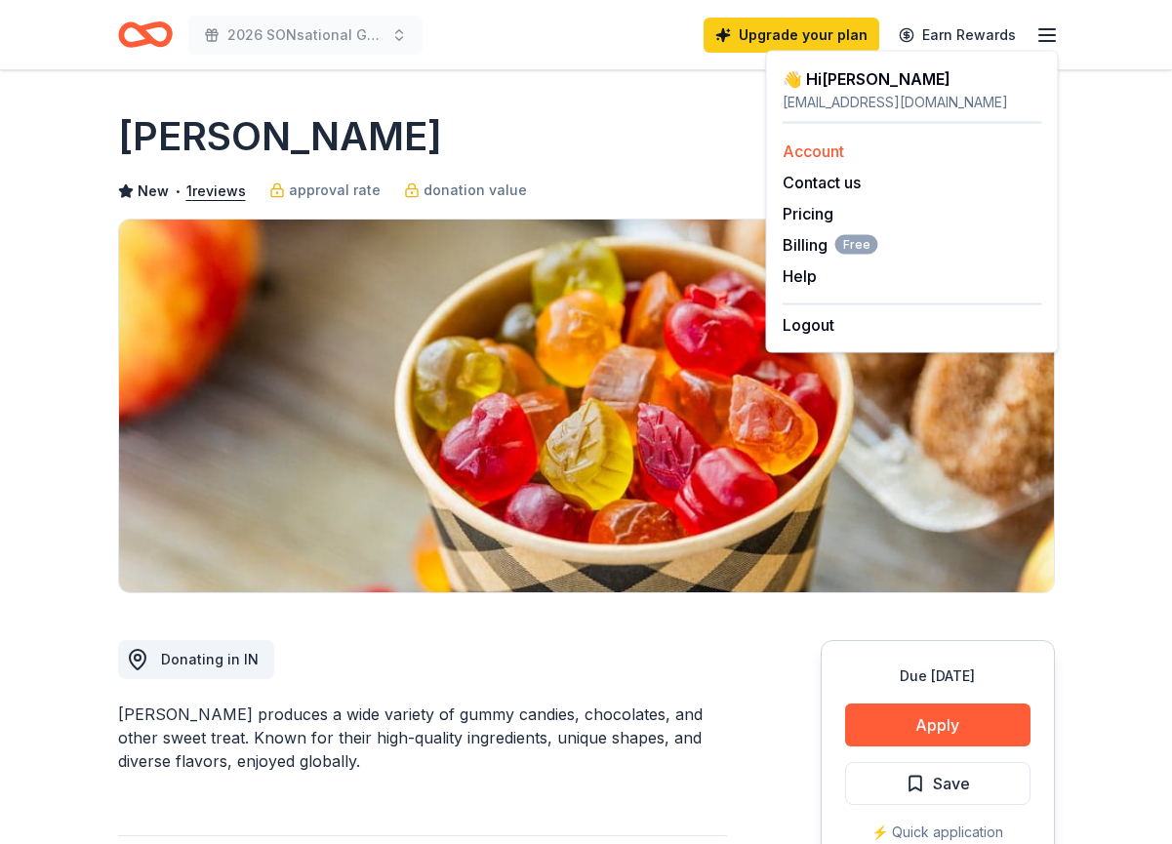
click at [839, 149] on link "Account" at bounding box center [813, 151] width 61 height 20
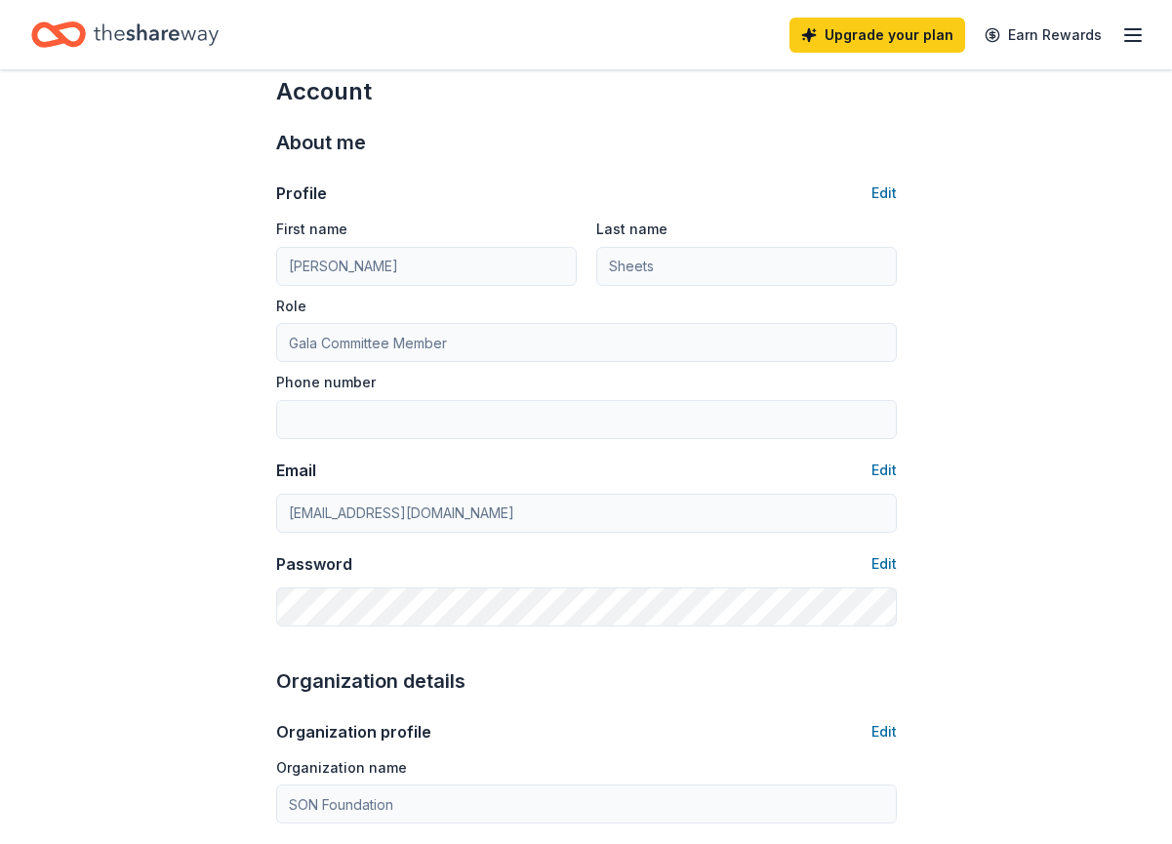
scroll to position [27, 0]
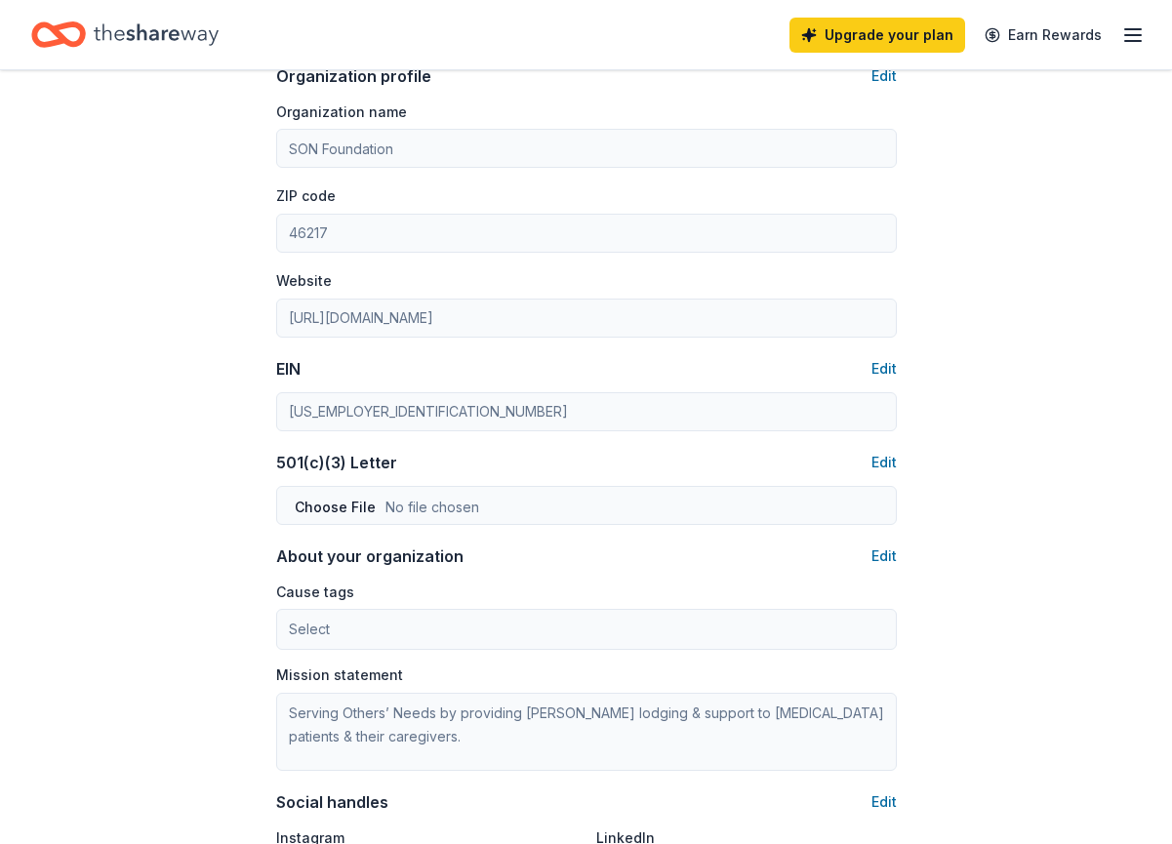
scroll to position [708, 0]
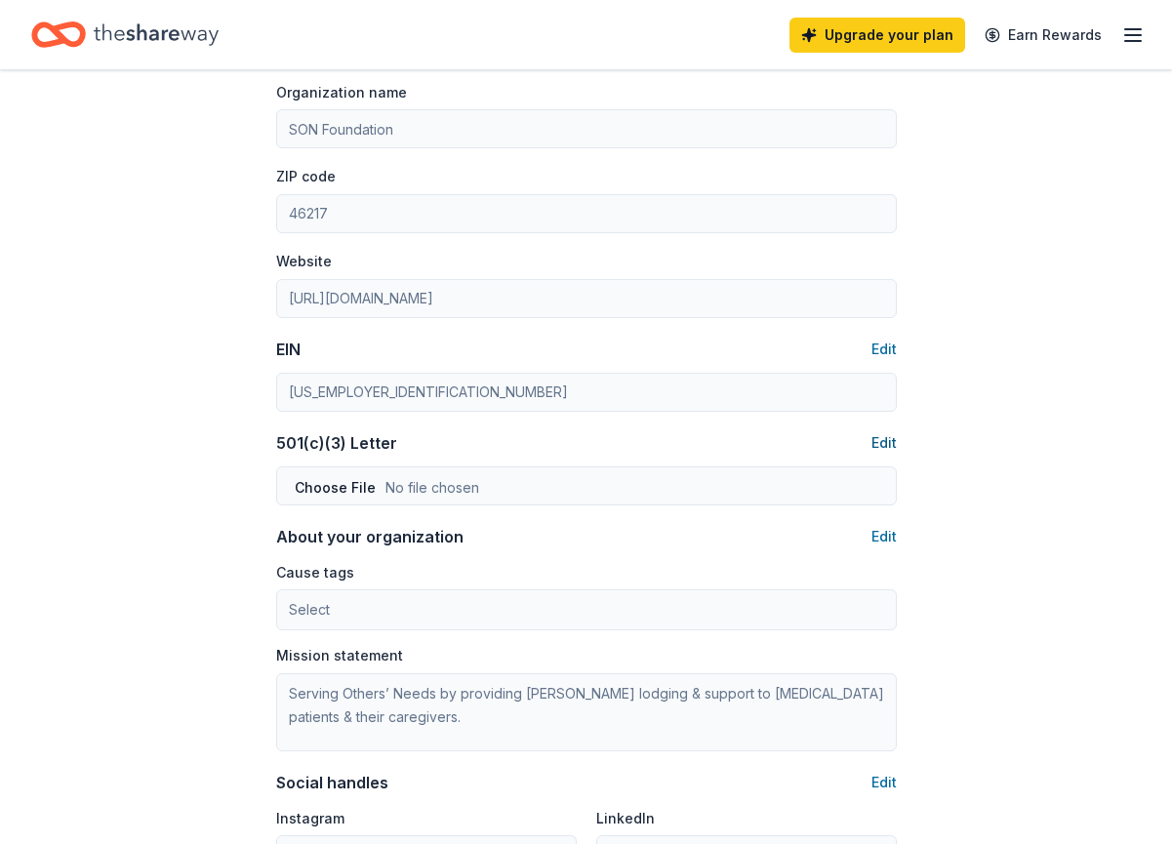
click at [889, 443] on button "Edit" at bounding box center [883, 442] width 25 height 23
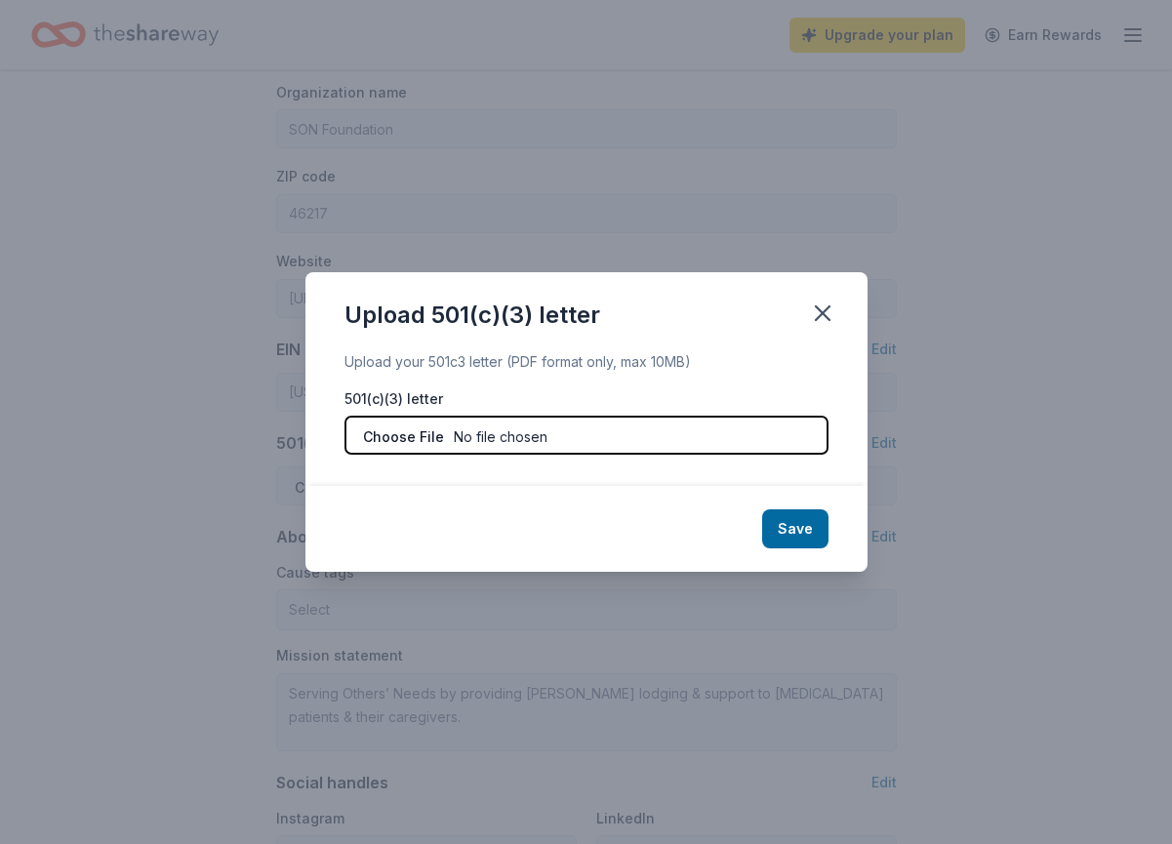
click at [425, 431] on input "file" at bounding box center [586, 435] width 484 height 39
type input "C:\fakepath\SON Foundation 501c3 Tax Exempt Letter.pdf"
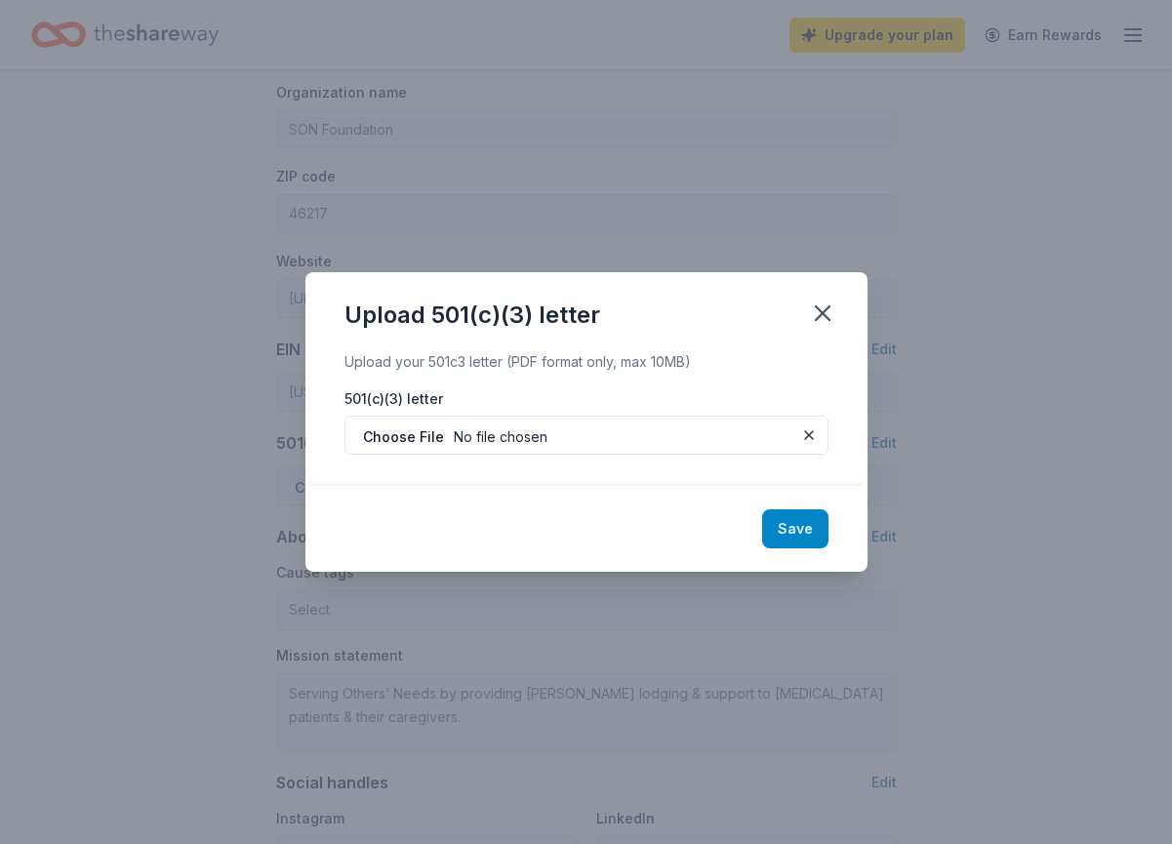
click at [787, 530] on button "Save" at bounding box center [795, 528] width 66 height 39
click at [826, 318] on icon "button" at bounding box center [823, 313] width 14 height 14
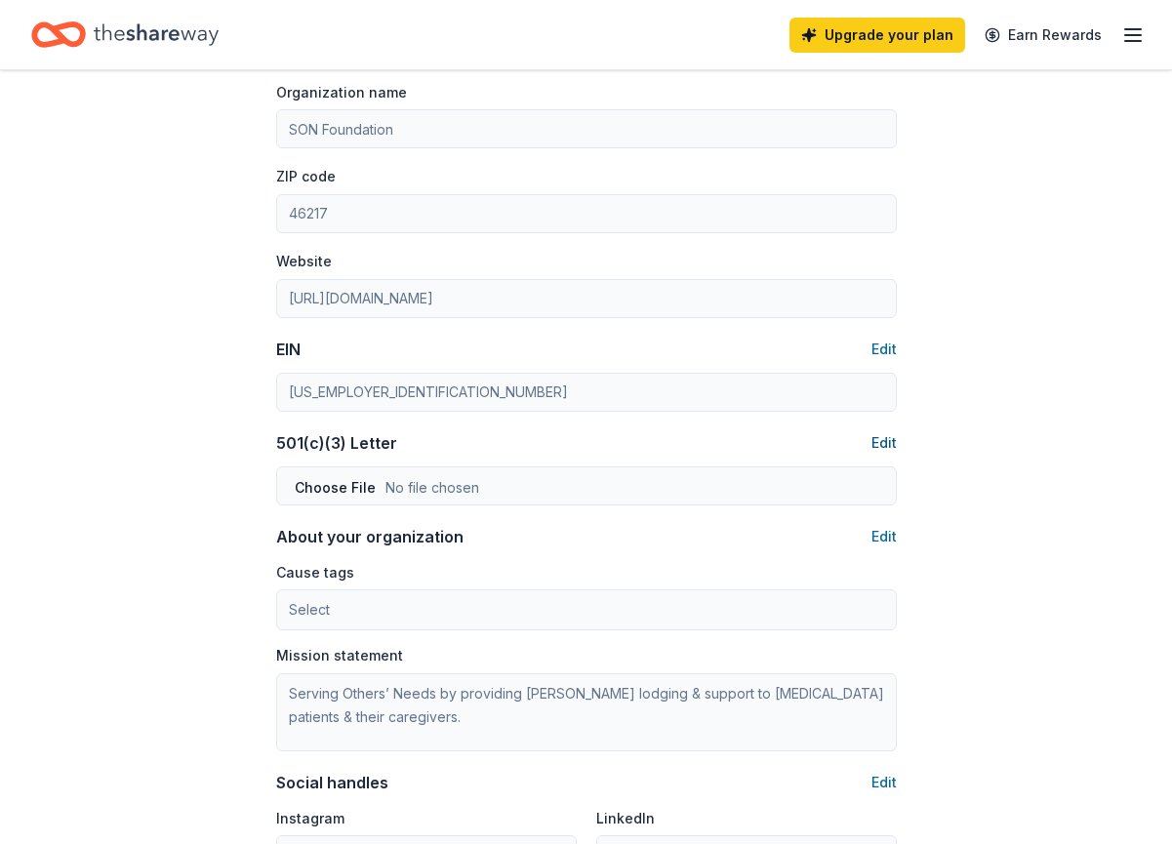
click at [883, 440] on button "Edit" at bounding box center [883, 442] width 25 height 23
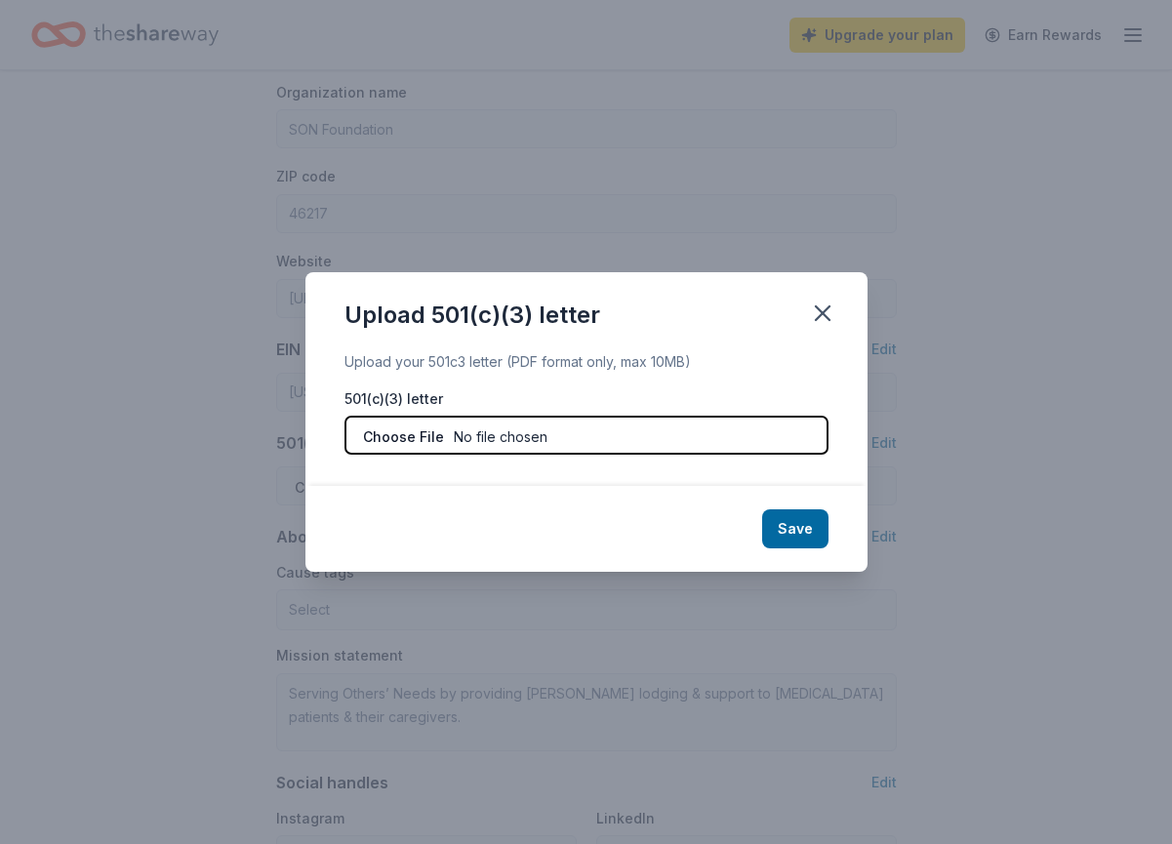
click at [526, 444] on input "file" at bounding box center [586, 435] width 484 height 39
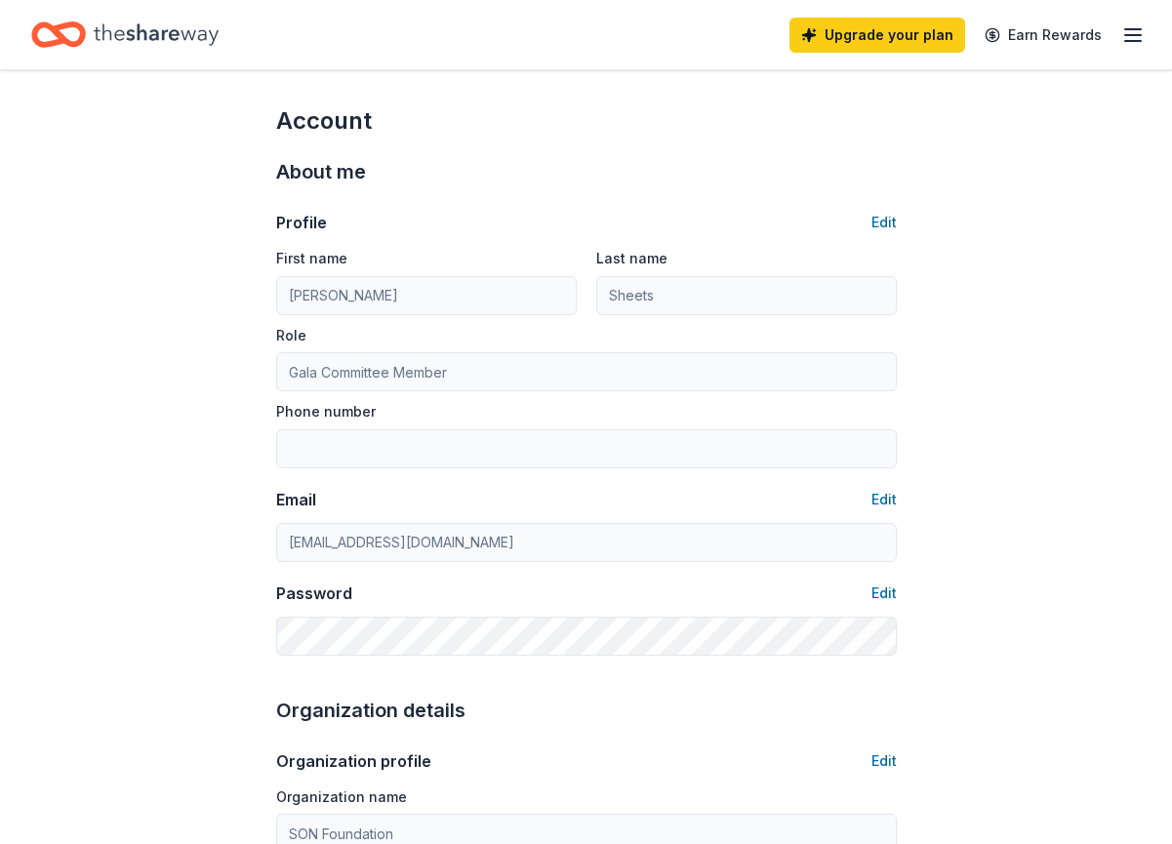
scroll to position [0, 0]
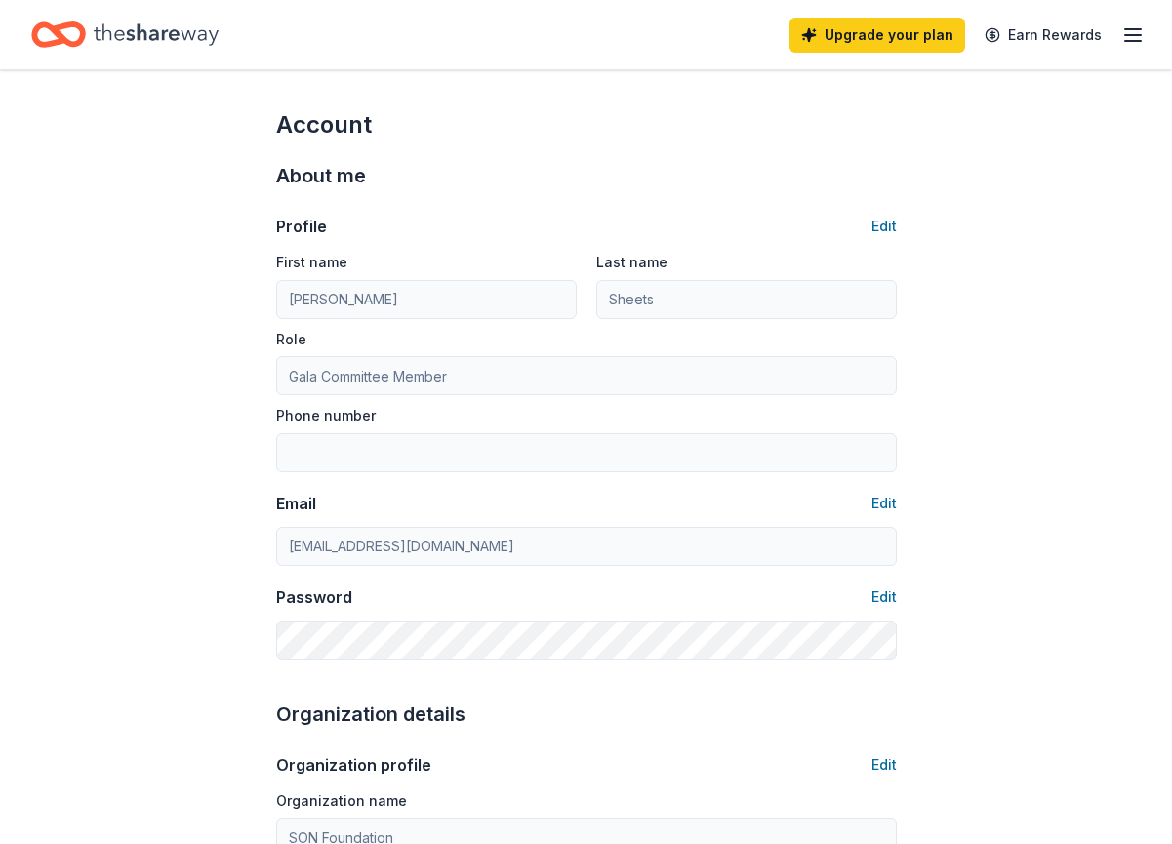
click at [1130, 29] on line "button" at bounding box center [1133, 29] width 16 height 0
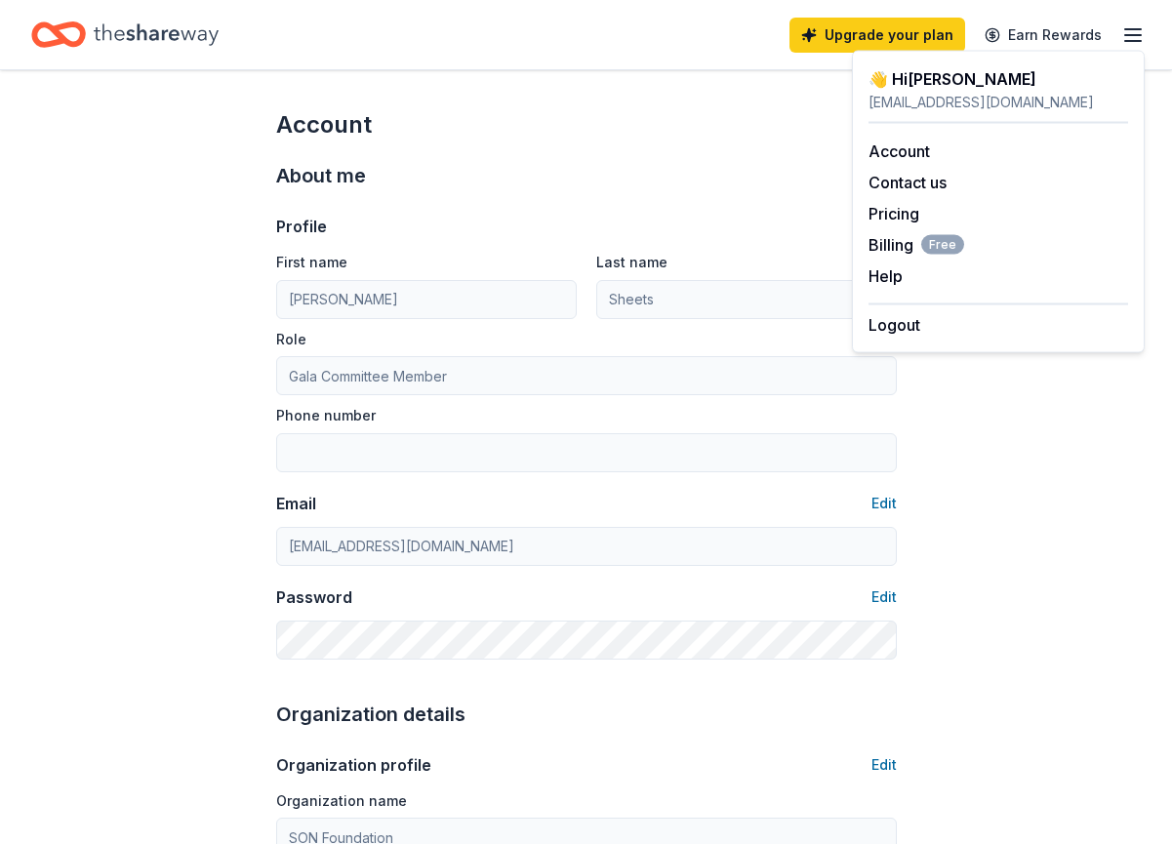
click at [949, 108] on div "sonfoundationgalacommittee@gmail.com" at bounding box center [998, 102] width 260 height 23
click at [904, 225] on div "Account Contact us Pricing Billing Free Help Earn rewards" at bounding box center [998, 214] width 260 height 180
click at [900, 210] on link "Pricing" at bounding box center [893, 214] width 51 height 20
click at [884, 213] on link "Pricing" at bounding box center [893, 214] width 51 height 20
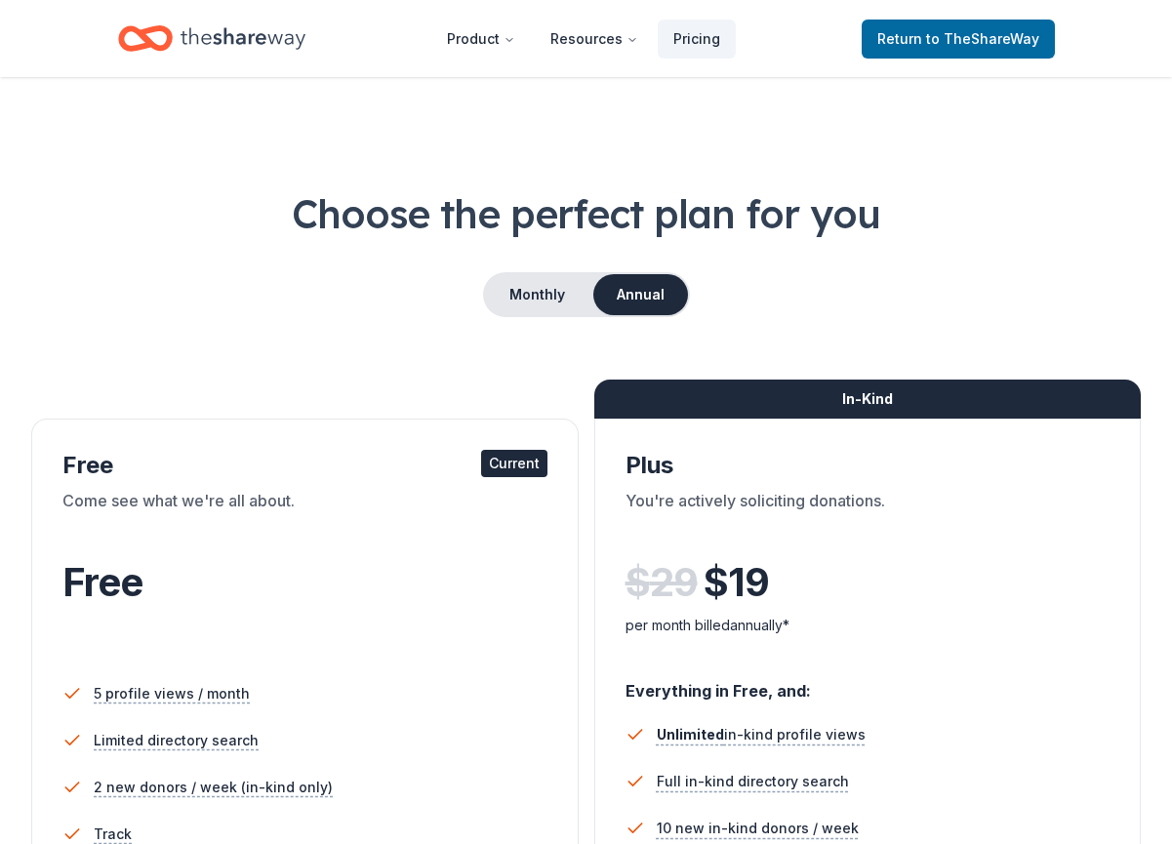
click at [217, 37] on icon "Home" at bounding box center [243, 37] width 125 height 21
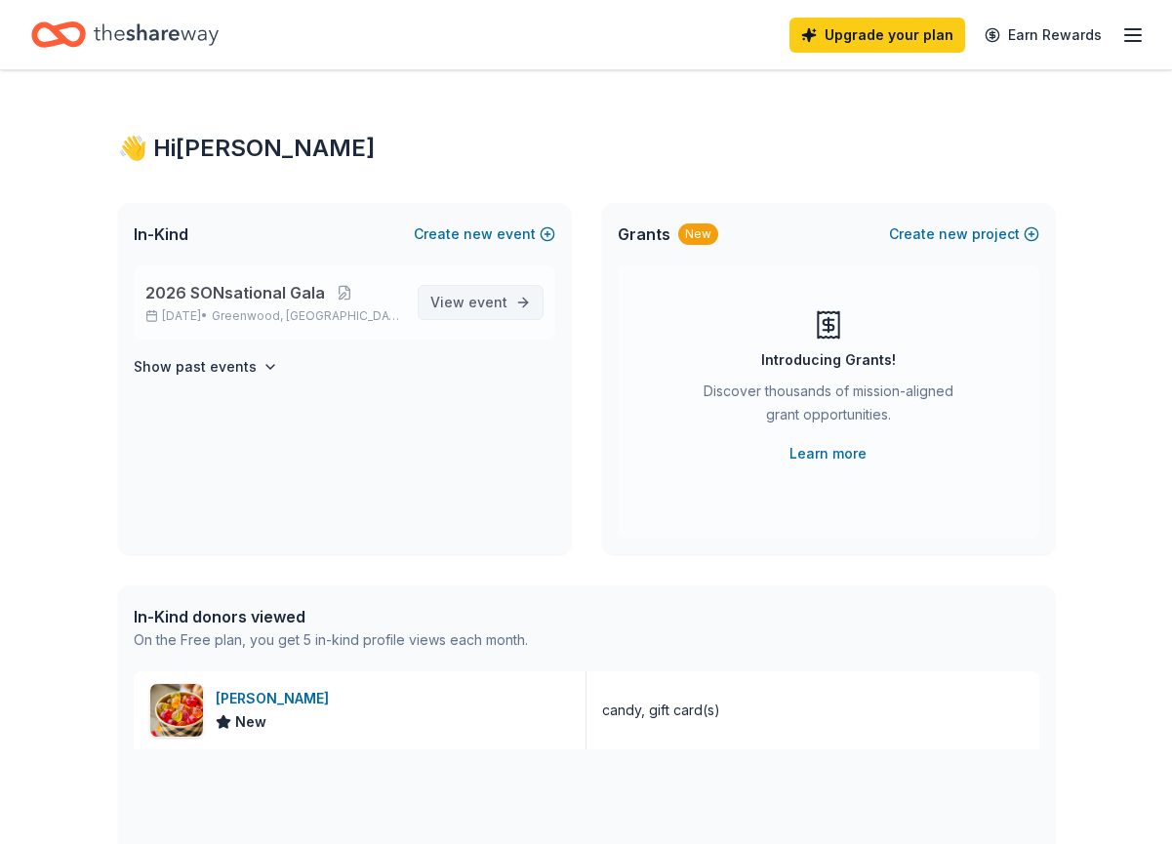
click at [474, 300] on span "event" at bounding box center [487, 302] width 39 height 17
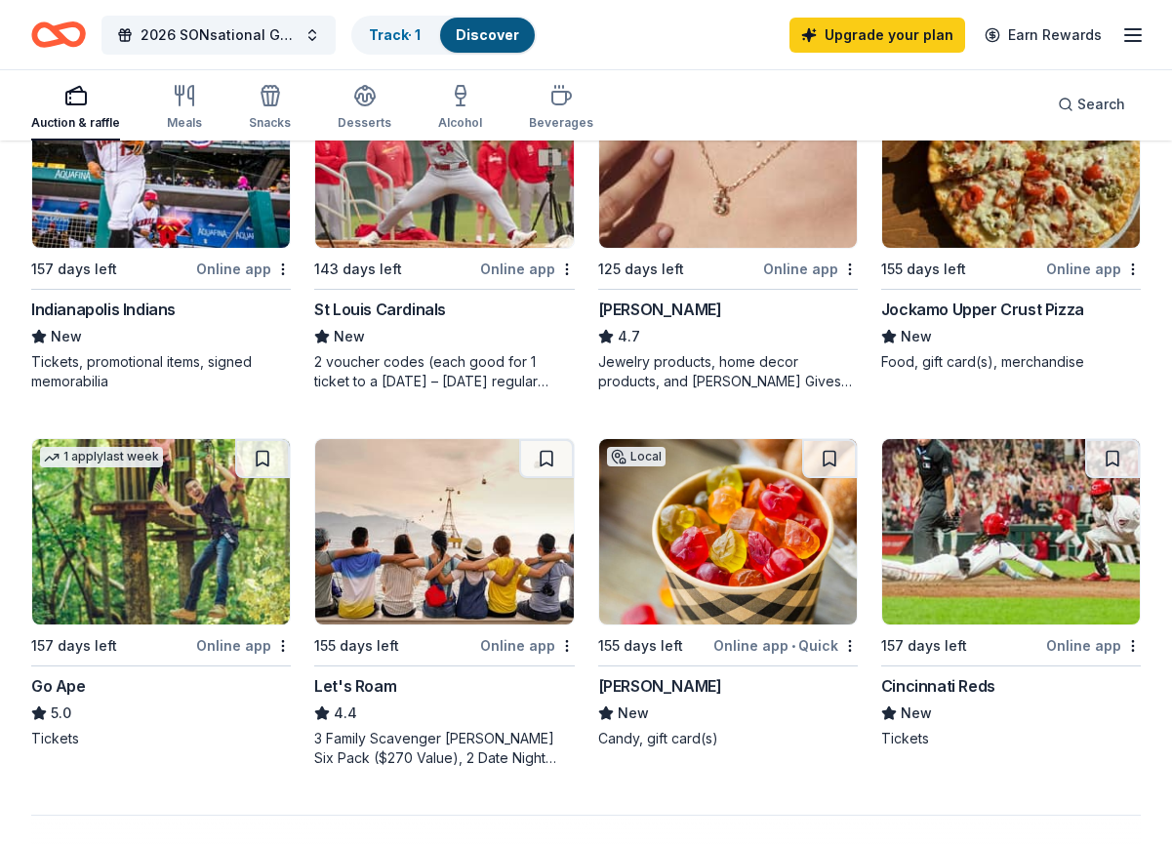
scroll to position [1366, 0]
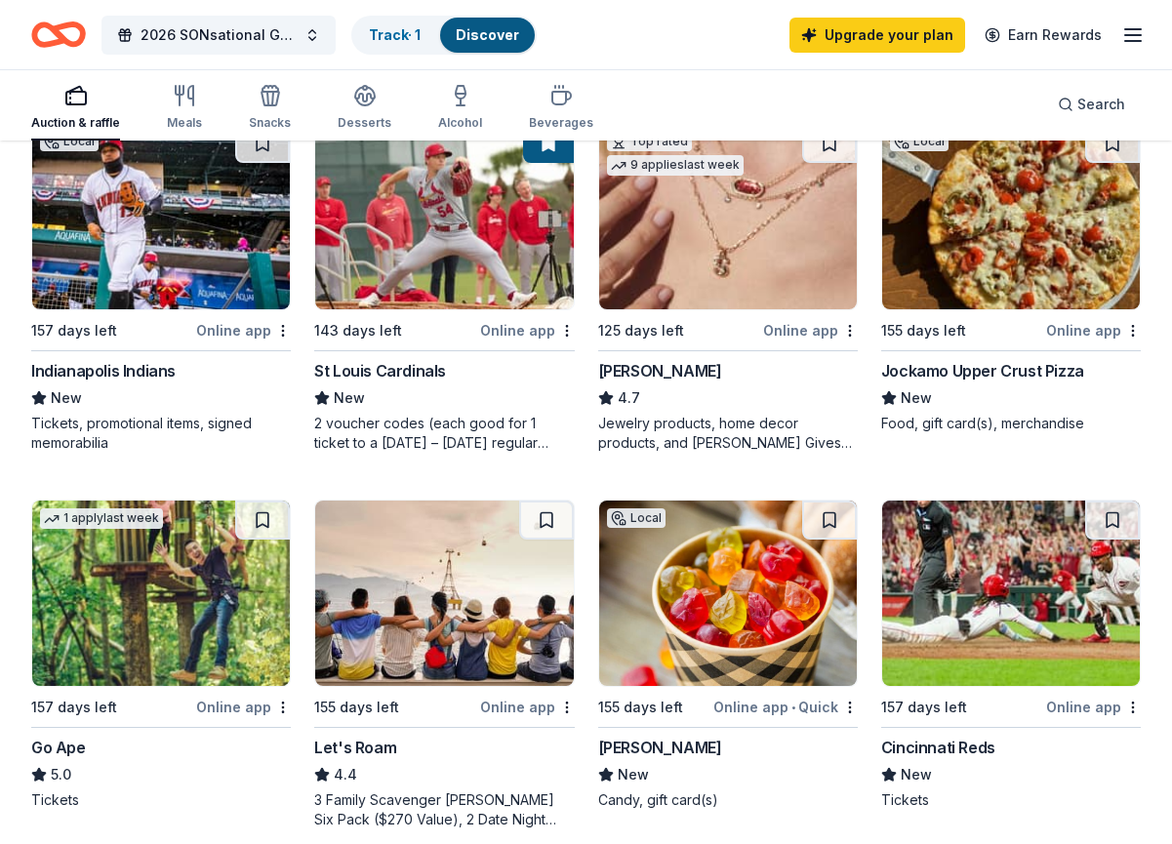
click at [756, 595] on img at bounding box center [728, 593] width 258 height 185
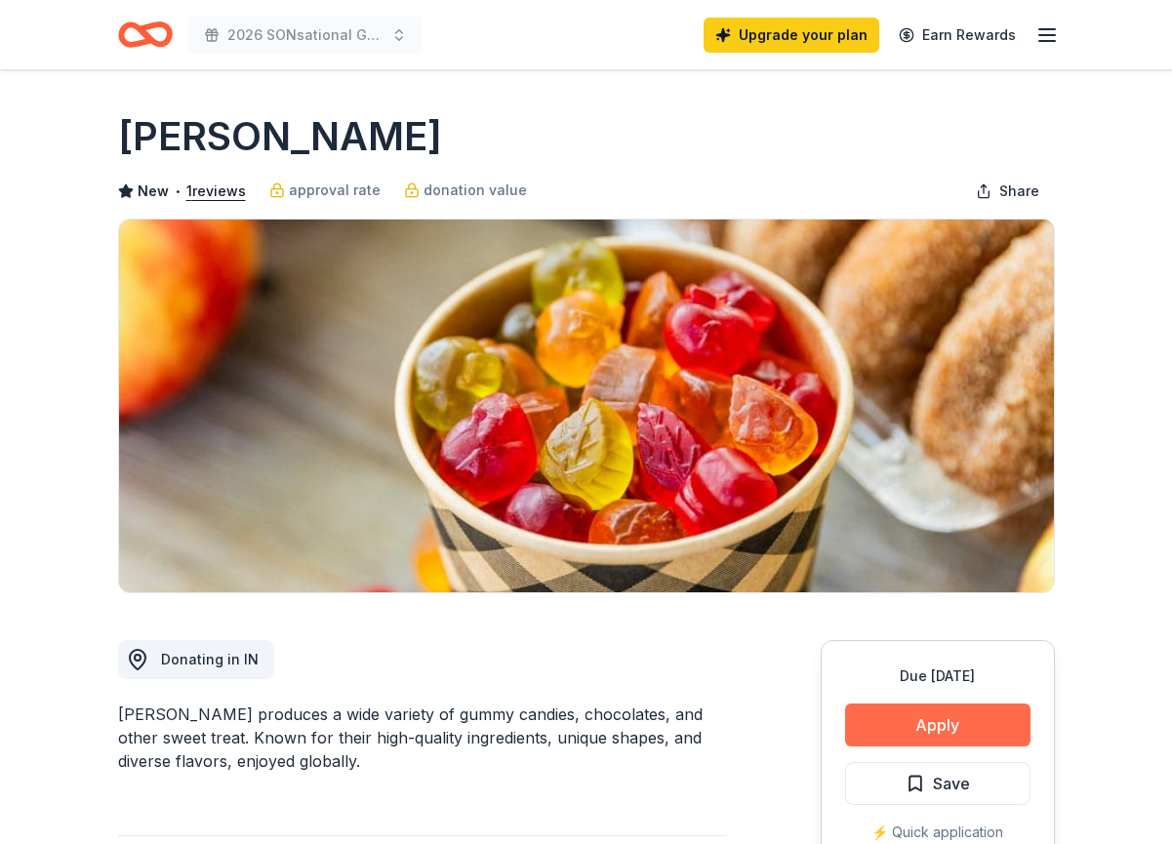
click at [861, 724] on button "Apply" at bounding box center [937, 725] width 185 height 43
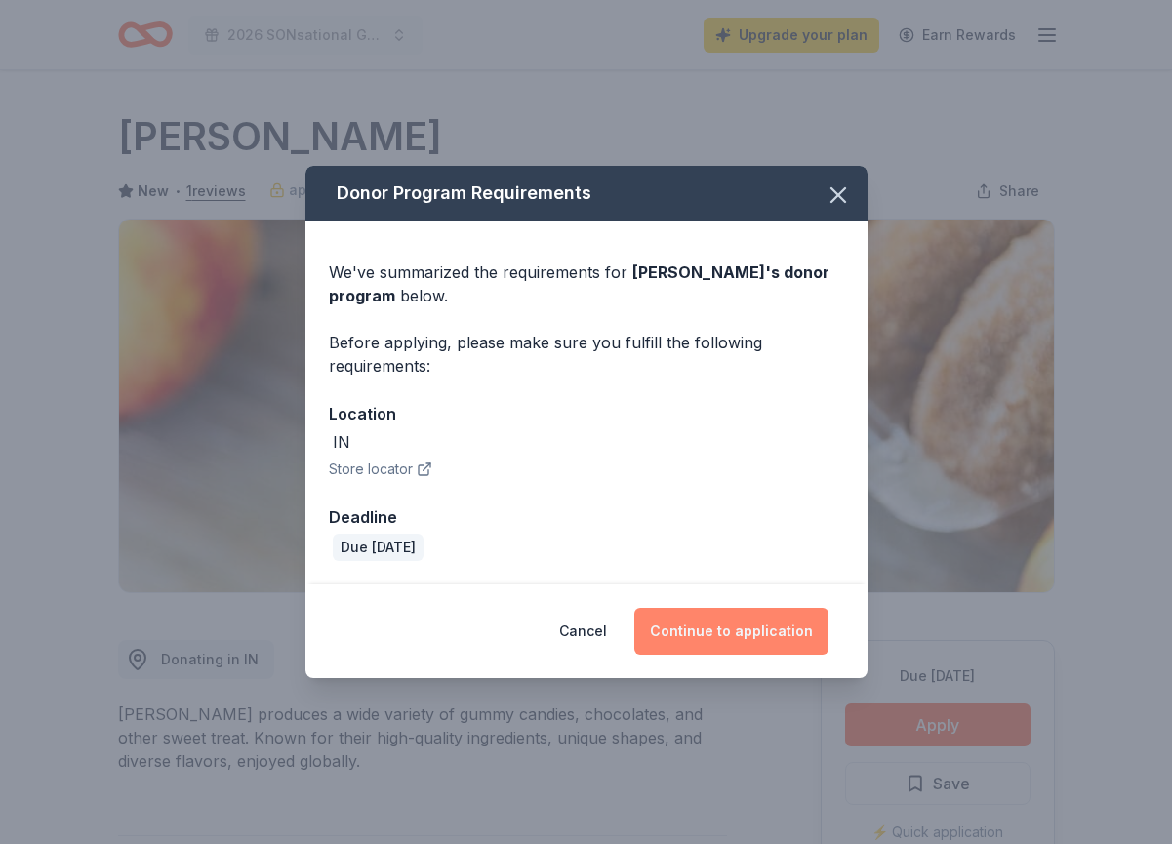
click at [712, 635] on button "Continue to application" at bounding box center [731, 631] width 194 height 47
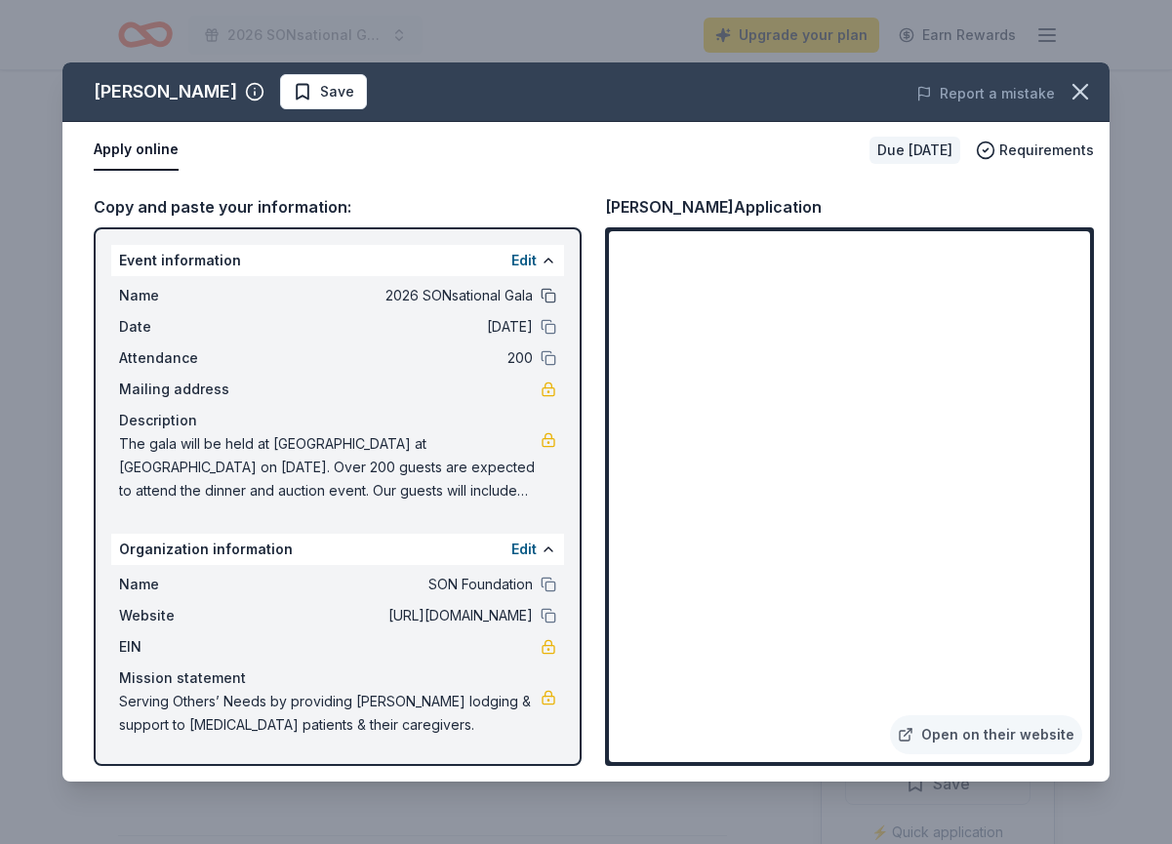
click at [546, 298] on button at bounding box center [549, 296] width 16 height 16
click at [548, 320] on button at bounding box center [549, 327] width 16 height 16
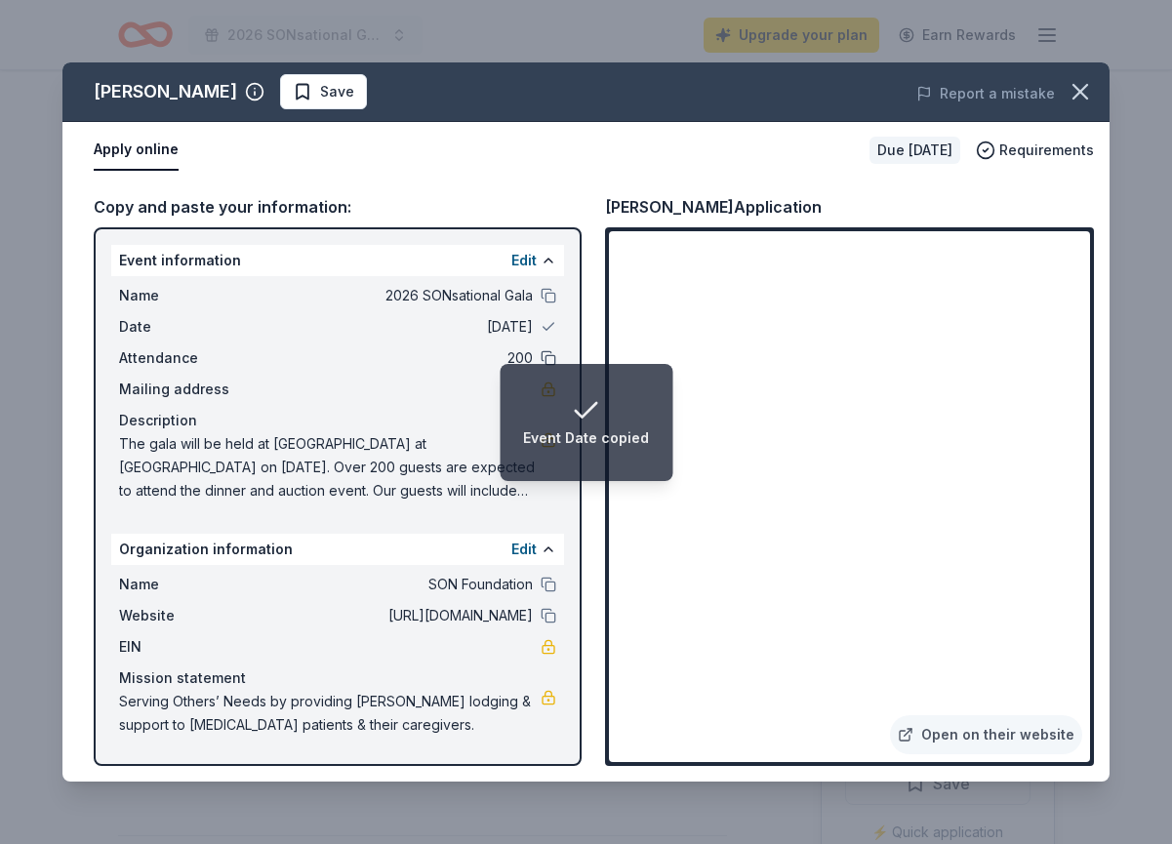
click at [549, 351] on button at bounding box center [549, 358] width 16 height 16
